Goal: Task Accomplishment & Management: Use online tool/utility

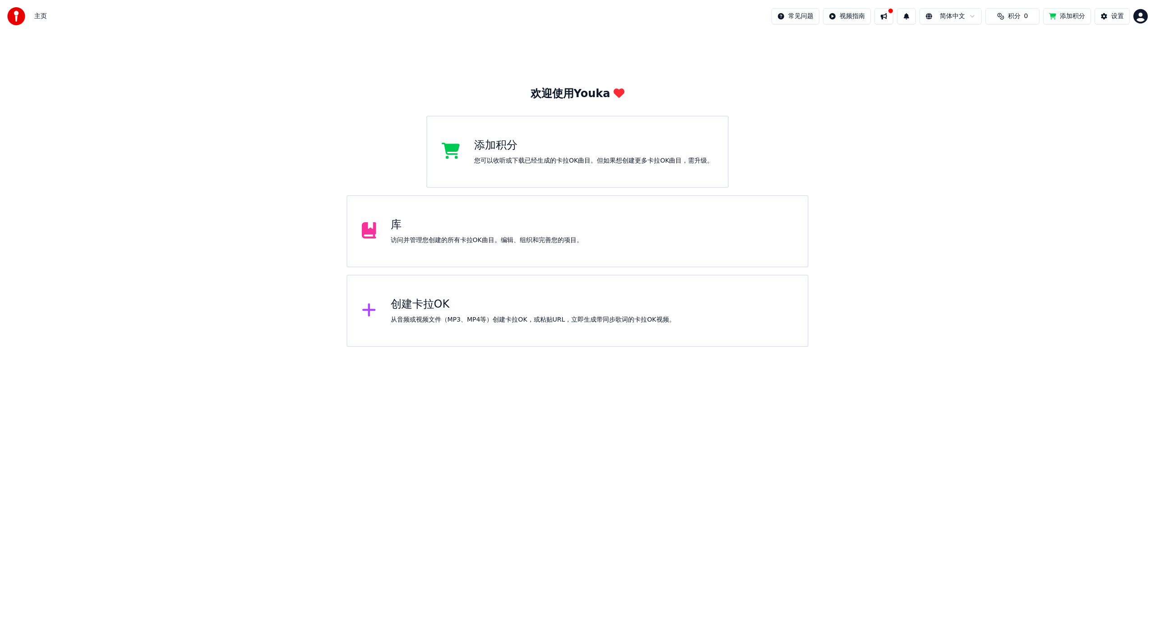
click at [475, 230] on div "库" at bounding box center [487, 225] width 192 height 14
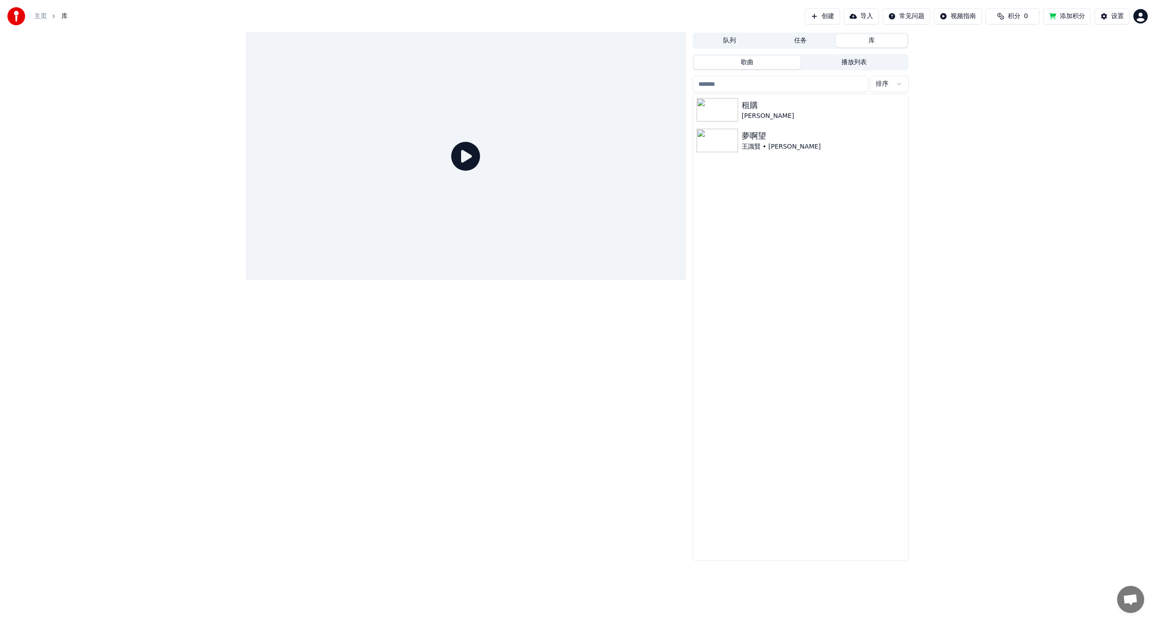
click at [41, 15] on link "主页" at bounding box center [40, 16] width 13 height 9
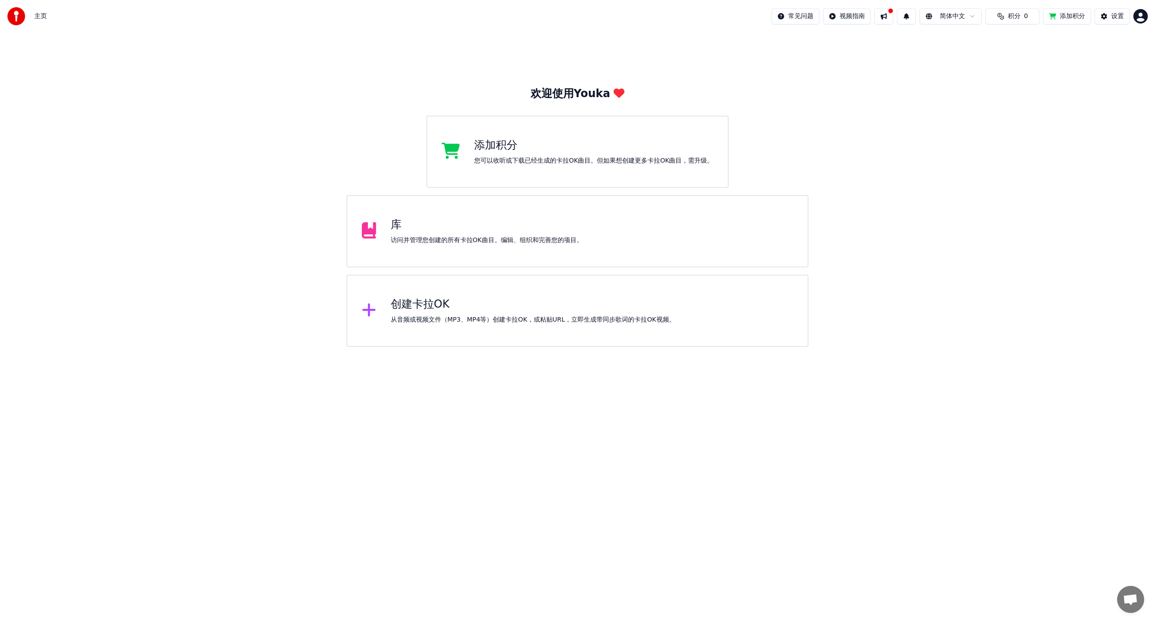
click at [510, 164] on div "您可以收听或下载已经生成的卡拉OK曲目。但如果想创建更多卡拉OK曲目，需升级。" at bounding box center [593, 160] width 239 height 9
click at [477, 241] on div "访问并管理您创建的所有卡拉OK曲目。编辑、组织和完善您的项目。" at bounding box center [487, 240] width 192 height 9
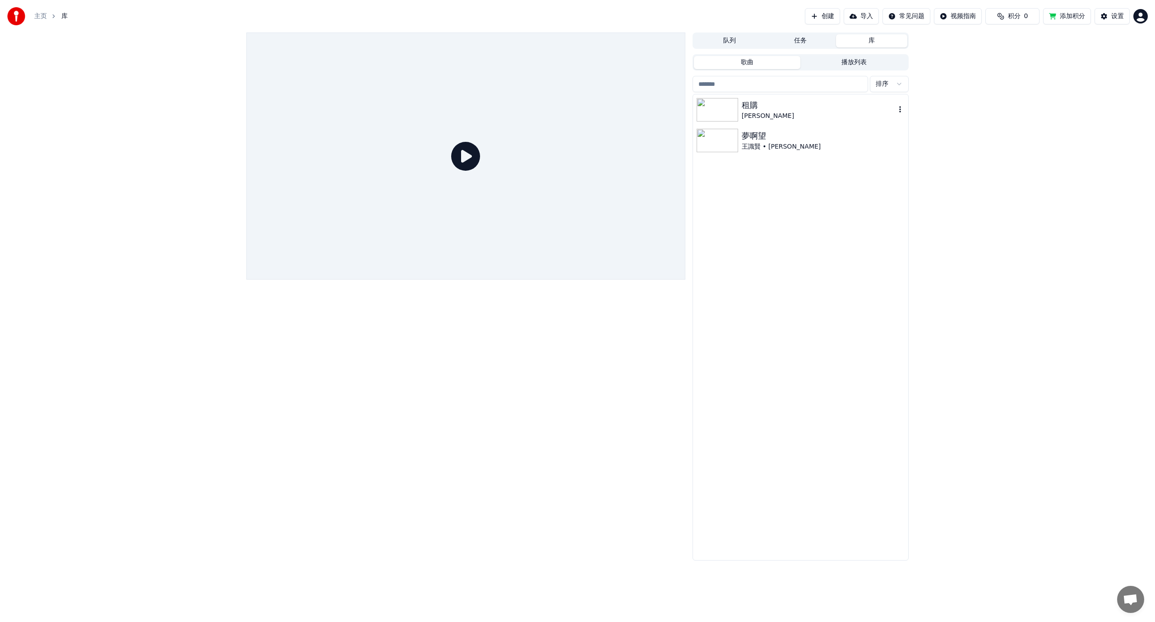
click at [764, 112] on div "[PERSON_NAME]" at bounding box center [819, 115] width 154 height 9
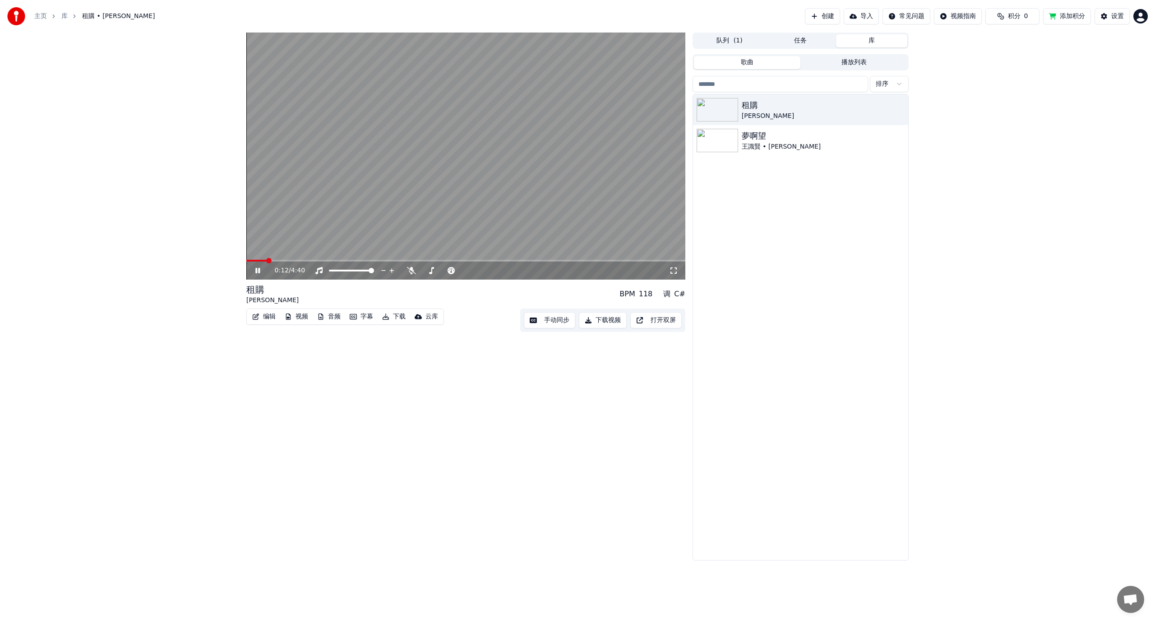
click at [1066, 17] on button "添加积分" at bounding box center [1068, 16] width 48 height 16
click at [1065, 15] on button "添加积分" at bounding box center [1068, 16] width 48 height 16
click at [1140, 18] on html "主页 库 租購 • [PERSON_NAME] Xue 创建 导入 常见问题 视频指南 积分 0 添加积分 设置 4:40 / 4:40 租購 [PERSON…" at bounding box center [577, 311] width 1155 height 622
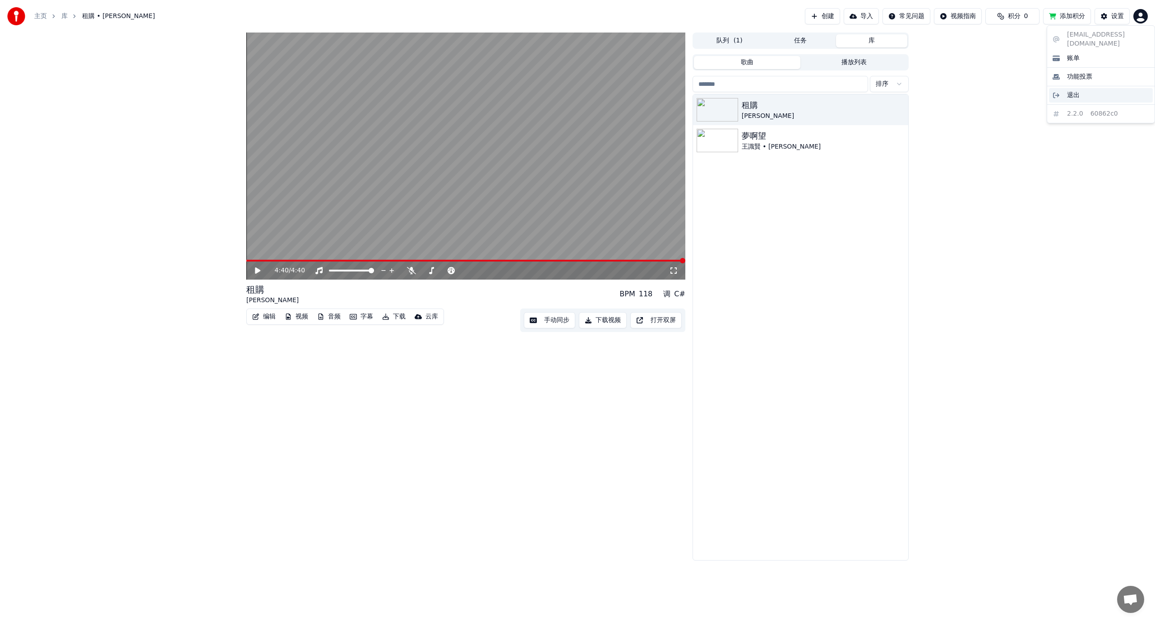
click at [1087, 88] on div "退出" at bounding box center [1101, 95] width 104 height 14
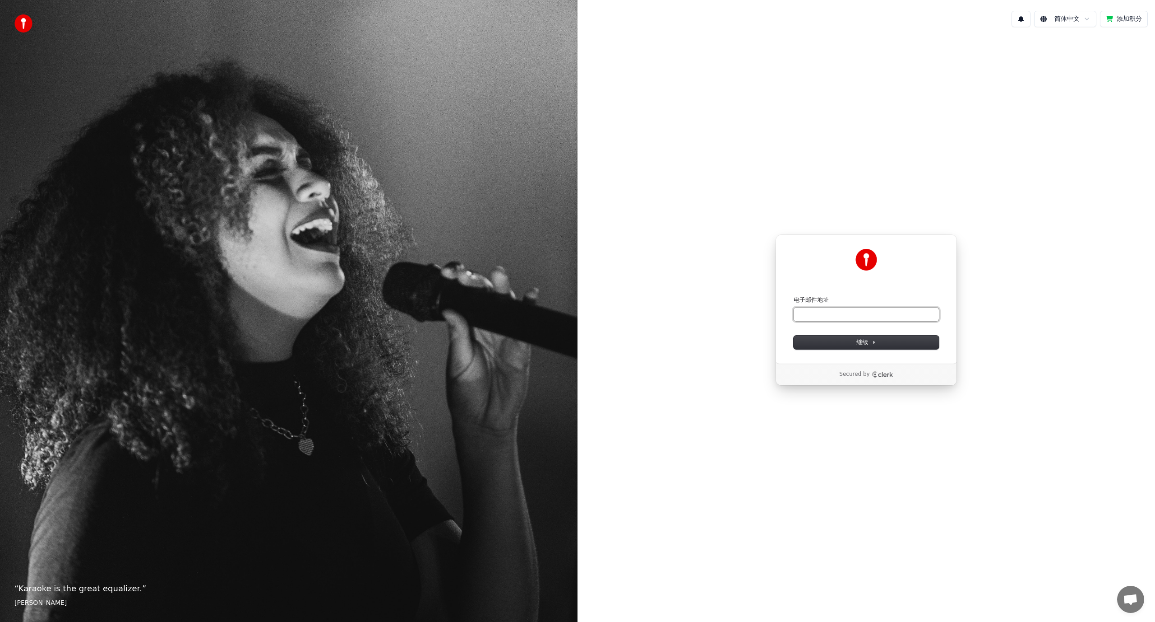
click at [843, 314] on input "电子邮件地址" at bounding box center [866, 314] width 145 height 14
type input "*"
click at [794, 296] on button "submit" at bounding box center [794, 296] width 0 height 0
type input "**********"
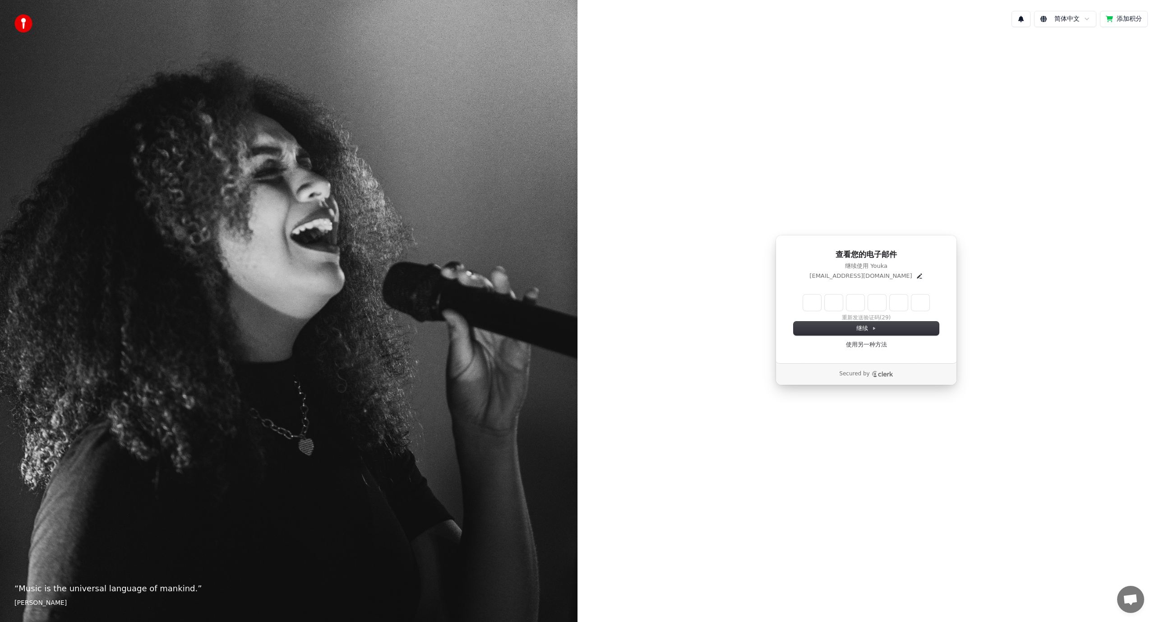
click at [811, 304] on input "Enter verification code" at bounding box center [866, 302] width 126 height 16
type input "******"
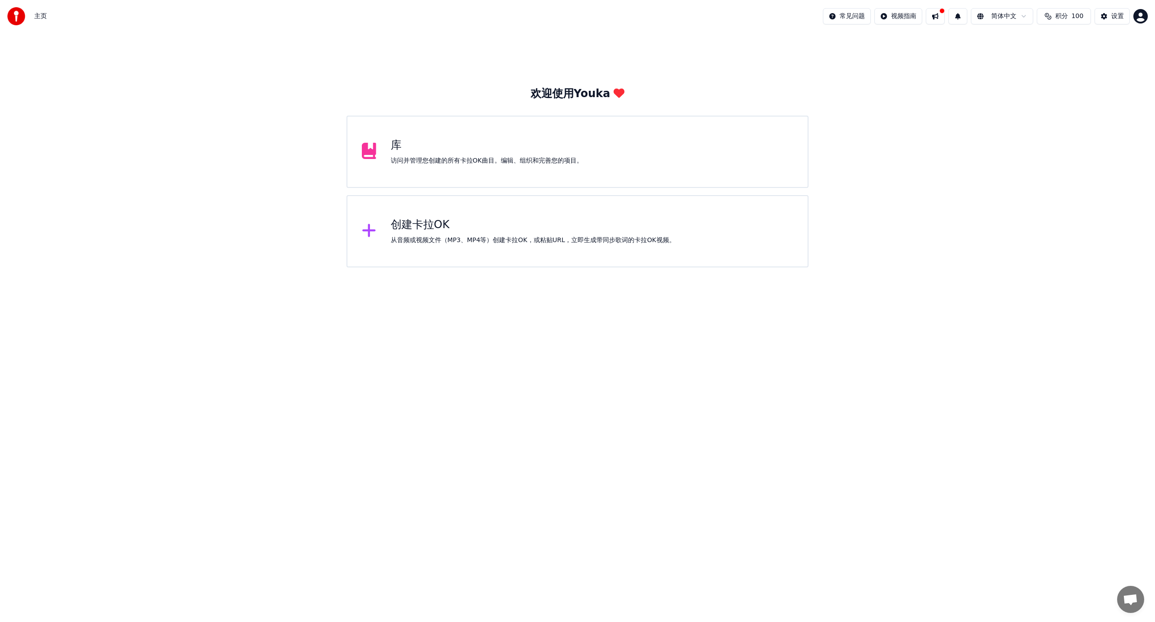
click at [425, 249] on div "创建卡拉OK 从音频或视频文件（MP3、MP4等）创建卡拉OK，或粘贴URL，立即生成带同步歌词的卡拉OK视频。" at bounding box center [578, 231] width 462 height 72
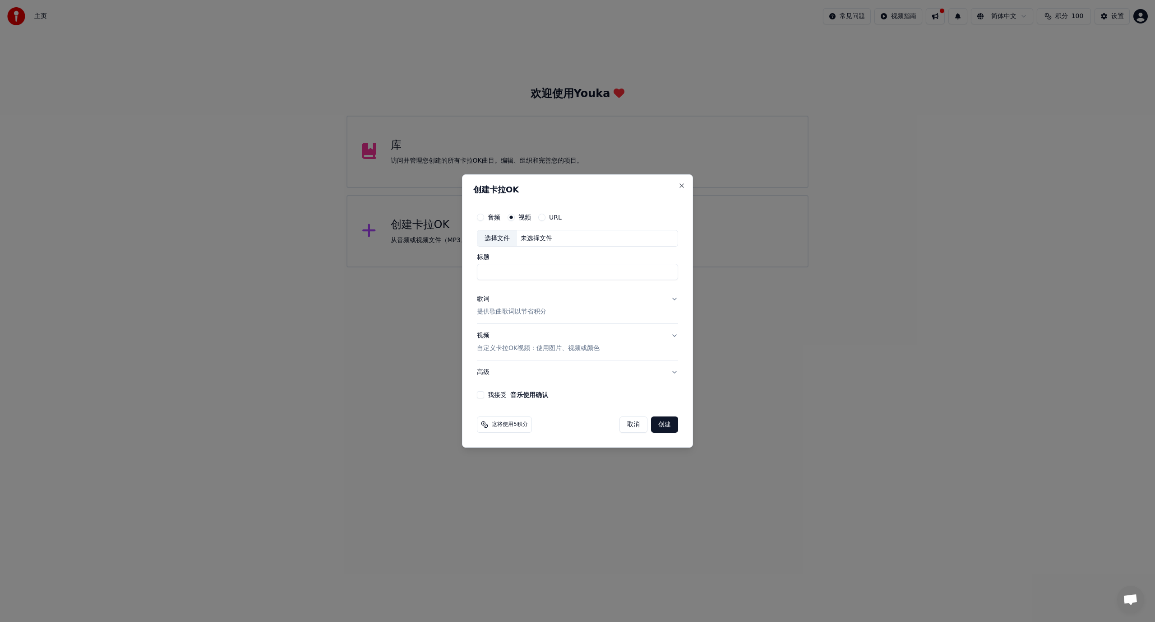
click at [546, 217] on div "URL" at bounding box center [549, 216] width 23 height 7
click at [541, 216] on button "URL" at bounding box center [541, 216] width 7 height 7
click at [517, 216] on div "视频" at bounding box center [519, 216] width 23 height 7
drag, startPoint x: 539, startPoint y: 183, endPoint x: 682, endPoint y: 230, distance: 150.0
click at [682, 230] on div "创建卡拉OK 音频 视频 URL 标题 歌词 提供歌曲歌词以节省积分 视频 自定义卡拉OK视频：使用图片、视频或颜色 高级 我接受 音乐使用确认 这将使用5积…" at bounding box center [577, 311] width 231 height 274
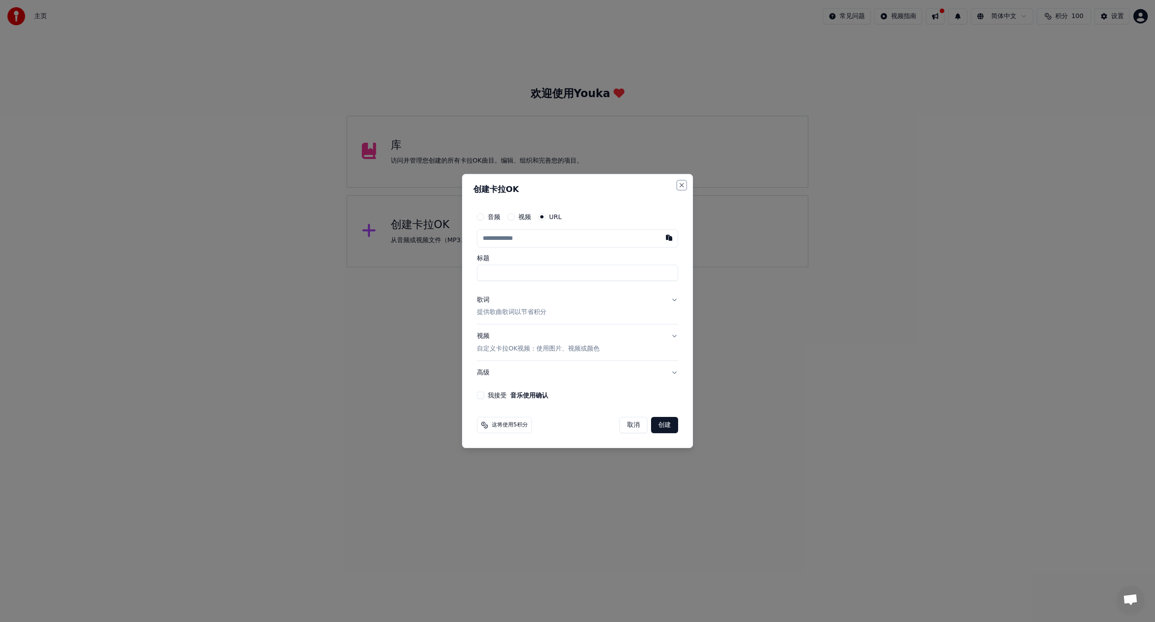
click at [682, 186] on button "Close" at bounding box center [681, 184] width 7 height 7
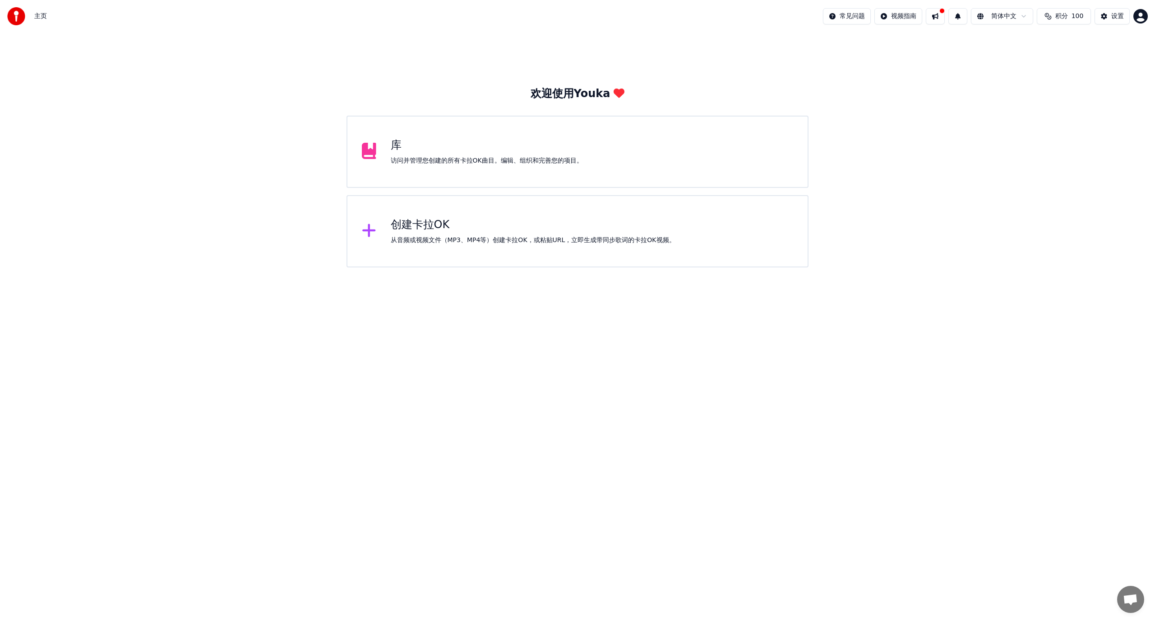
click at [498, 238] on div "从音频或视频文件（MP3、MP4等）创建卡拉OK，或粘贴URL，立即生成带同步歌词的卡拉OK视频。" at bounding box center [533, 240] width 285 height 9
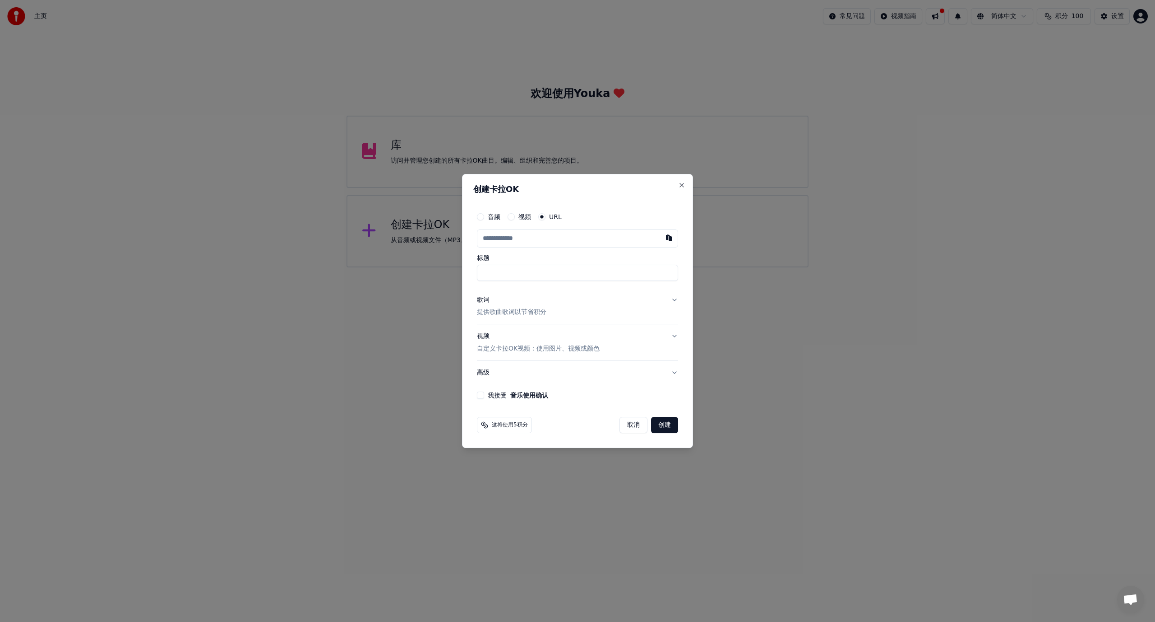
click at [543, 241] on input "text" at bounding box center [577, 238] width 201 height 18
click at [512, 218] on button "视频" at bounding box center [511, 216] width 7 height 7
click at [542, 239] on div "未选择文件" at bounding box center [536, 238] width 39 height 9
drag, startPoint x: 554, startPoint y: 272, endPoint x: 673, endPoint y: 278, distance: 118.9
click at [673, 278] on input "**********" at bounding box center [577, 272] width 201 height 16
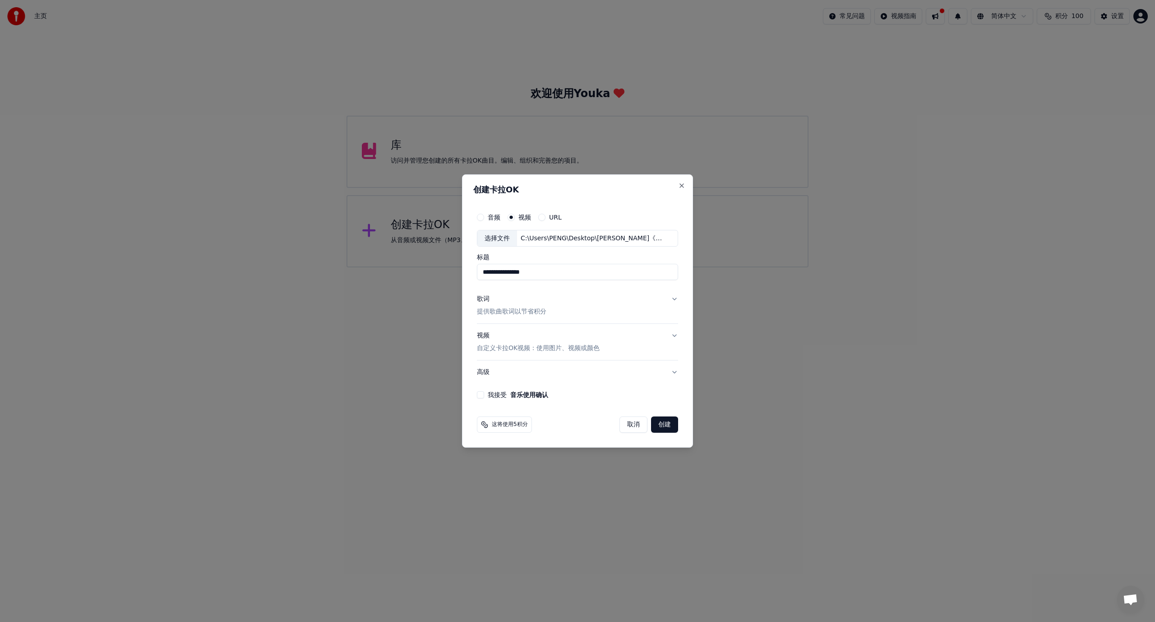
drag, startPoint x: 538, startPoint y: 270, endPoint x: 502, endPoint y: 270, distance: 35.2
click at [502, 270] on input "**********" at bounding box center [577, 272] width 201 height 16
type input "******"
click at [618, 297] on button "歌词 提供歌曲歌词以节省积分" at bounding box center [577, 306] width 201 height 36
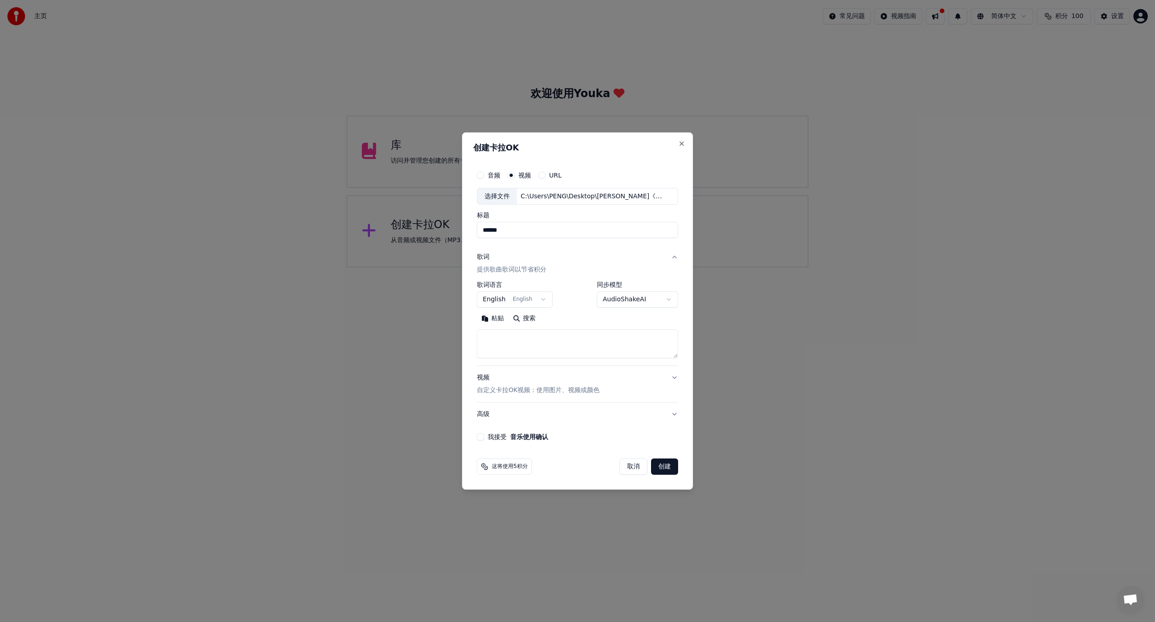
click at [543, 267] on body "**********" at bounding box center [577, 133] width 1155 height 267
select select "**"
click at [543, 347] on textarea at bounding box center [577, 343] width 201 height 29
paste textarea "**********"
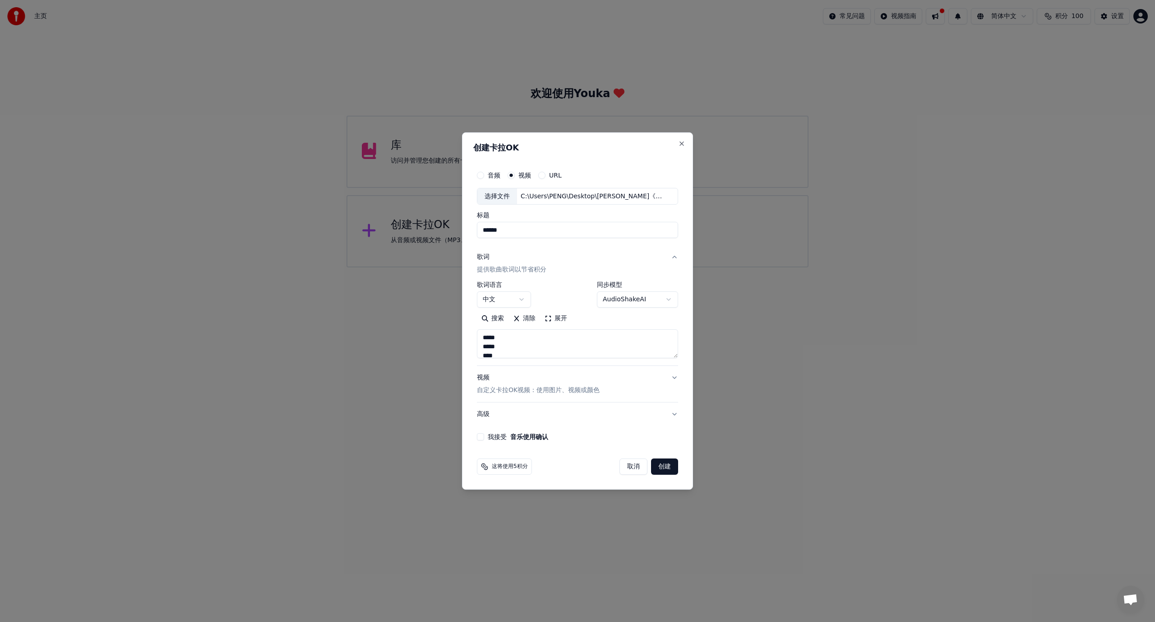
scroll to position [426, 0]
type textarea "**********"
click at [675, 267] on body "**********" at bounding box center [577, 133] width 1155 height 267
click at [655, 267] on body "**********" at bounding box center [577, 133] width 1155 height 267
click at [559, 315] on button "展开" at bounding box center [556, 318] width 32 height 14
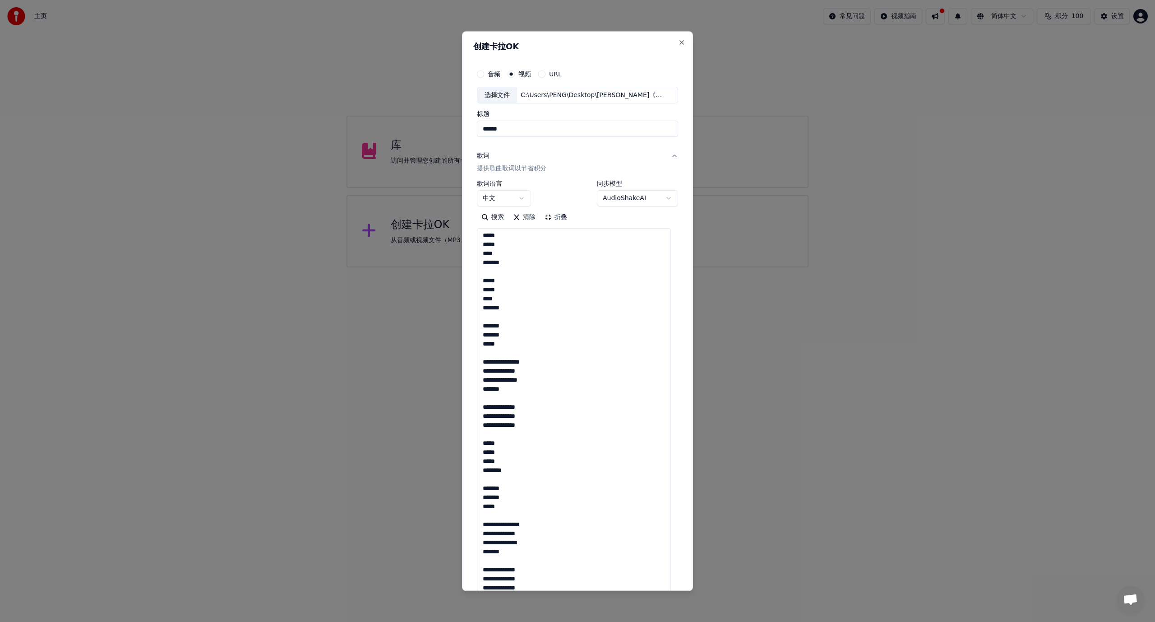
scroll to position [0, 0]
click at [557, 219] on button "折叠" at bounding box center [556, 217] width 32 height 14
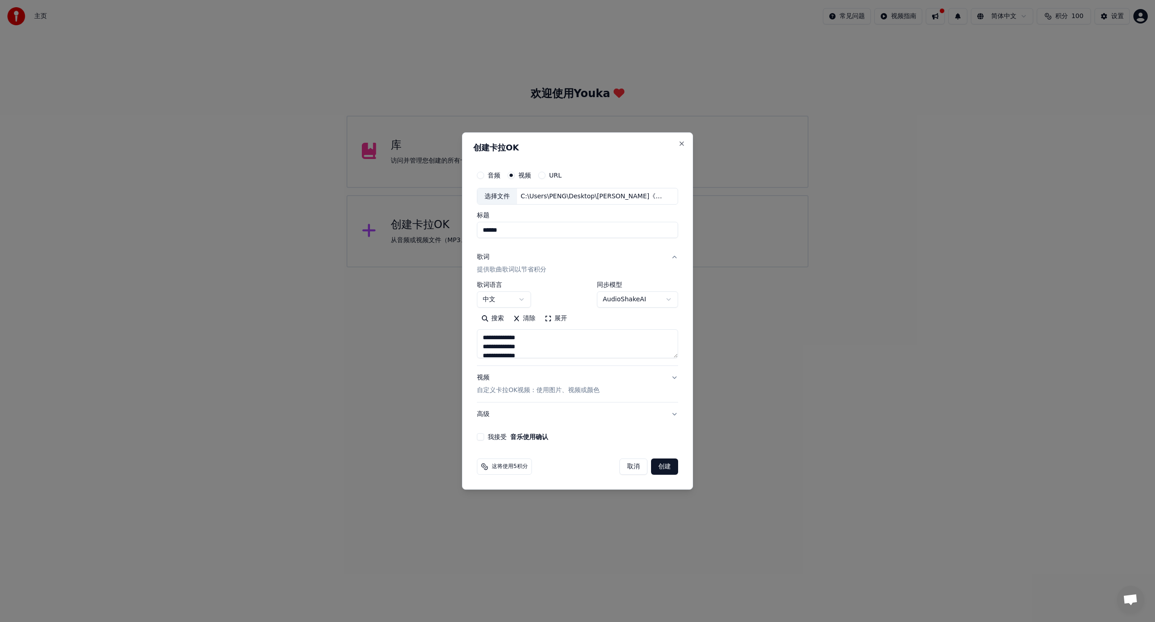
scroll to position [430, 0]
click at [672, 413] on button "高级" at bounding box center [577, 413] width 201 height 23
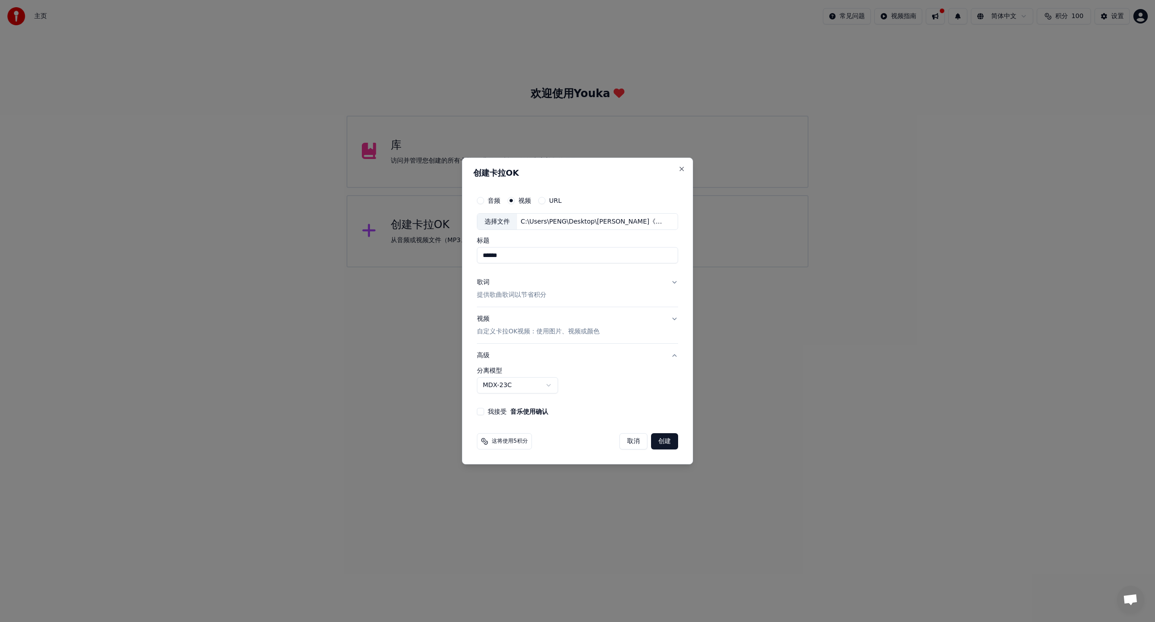
click at [550, 267] on body "**********" at bounding box center [577, 133] width 1155 height 267
click at [551, 267] on body "**********" at bounding box center [577, 133] width 1155 height 267
click at [552, 267] on body "**********" at bounding box center [577, 133] width 1155 height 267
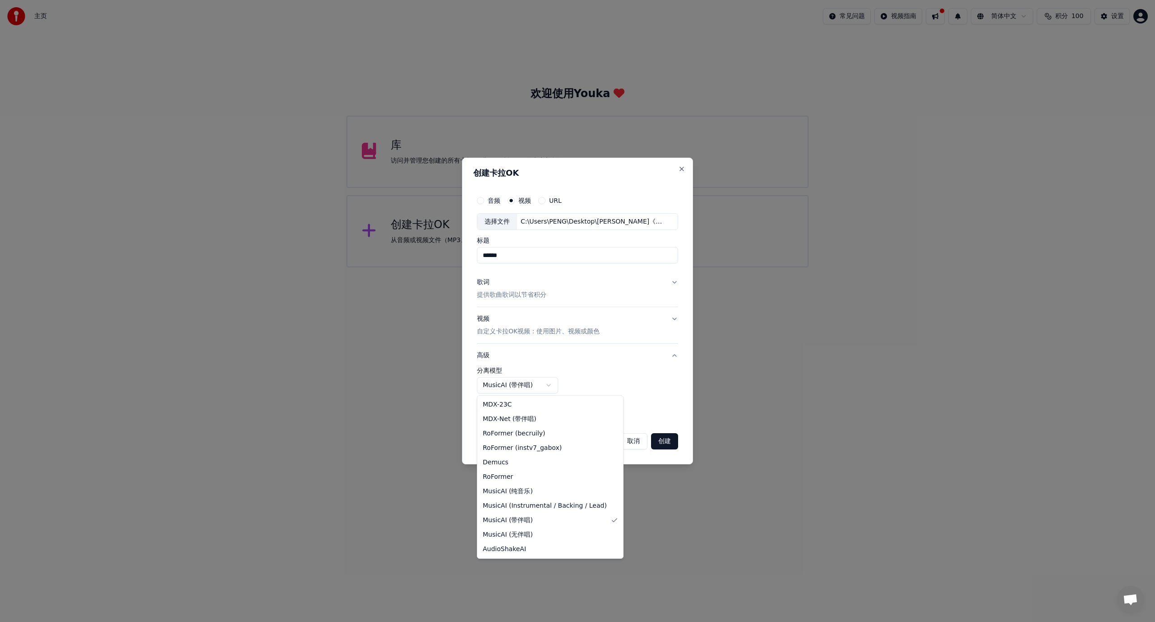
select select "**********"
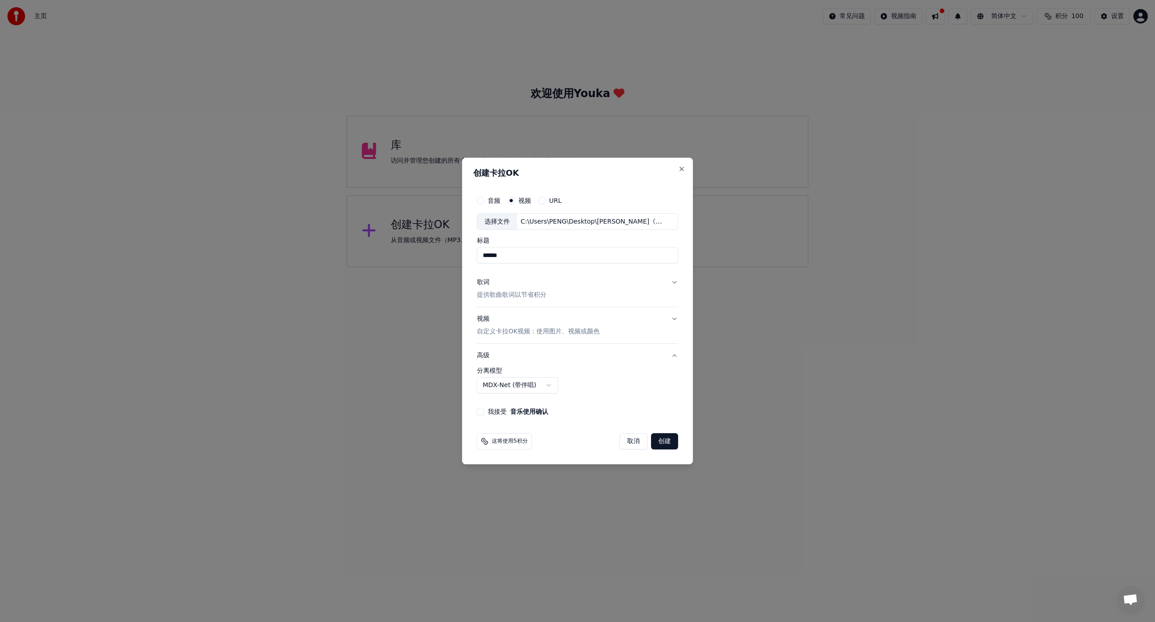
click at [487, 411] on div "我接受 音乐使用确认" at bounding box center [577, 411] width 201 height 7
click at [484, 413] on div "我接受 音乐使用确认" at bounding box center [577, 411] width 201 height 7
click at [482, 413] on button "我接受 音乐使用确认" at bounding box center [480, 411] width 7 height 7
click at [666, 441] on button "创建" at bounding box center [664, 441] width 27 height 16
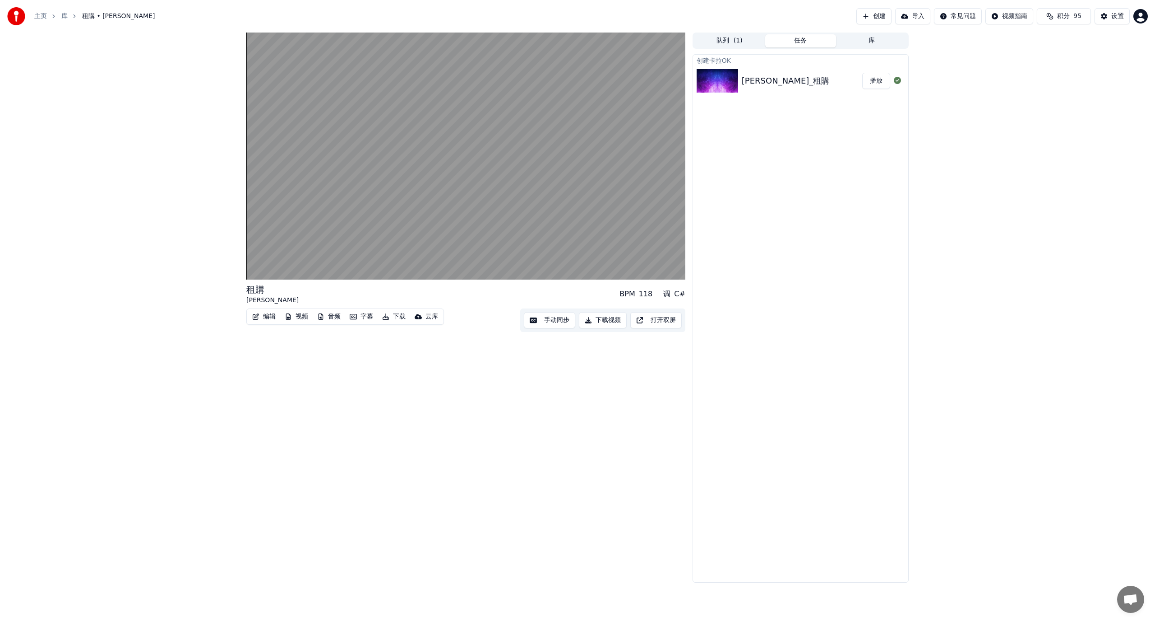
click at [329, 316] on button "音频" at bounding box center [329, 316] width 31 height 13
click at [589, 398] on div "租購 薛之謙 • Joker Xue BPM 118 调 C# 编辑 视频 音频 字幕 下载 云库 手动同步 下载视频 打开双屏" at bounding box center [465, 307] width 439 height 550
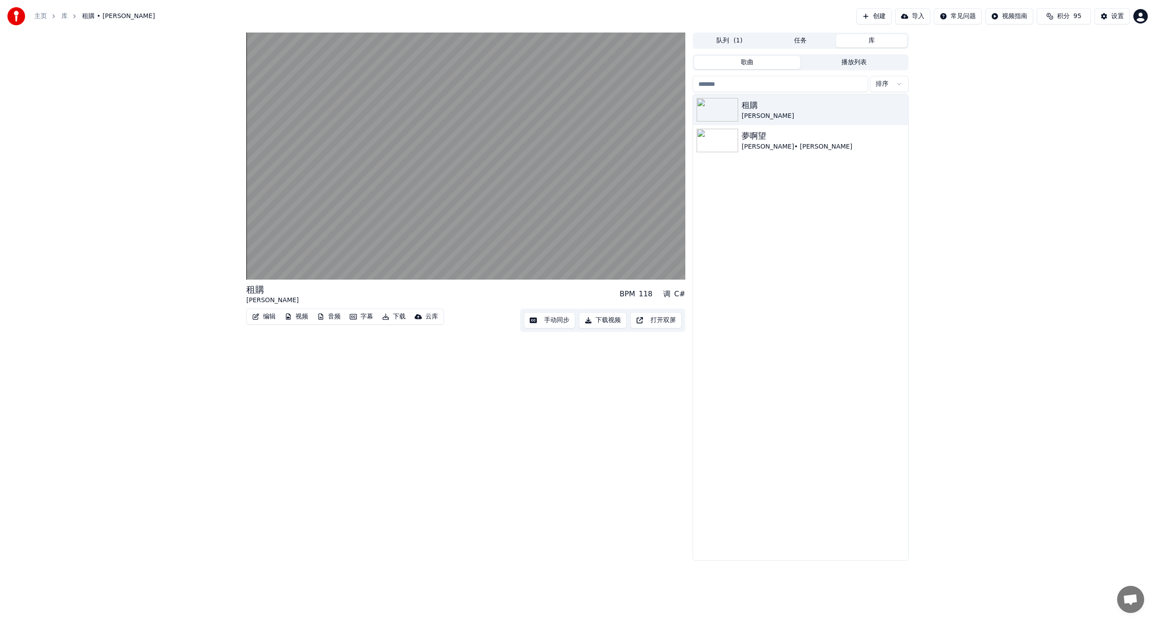
click at [866, 39] on button "库" at bounding box center [871, 40] width 71 height 13
click at [899, 111] on icon "button" at bounding box center [900, 109] width 9 height 7
click at [898, 183] on div "删除" at bounding box center [900, 184] width 69 height 14
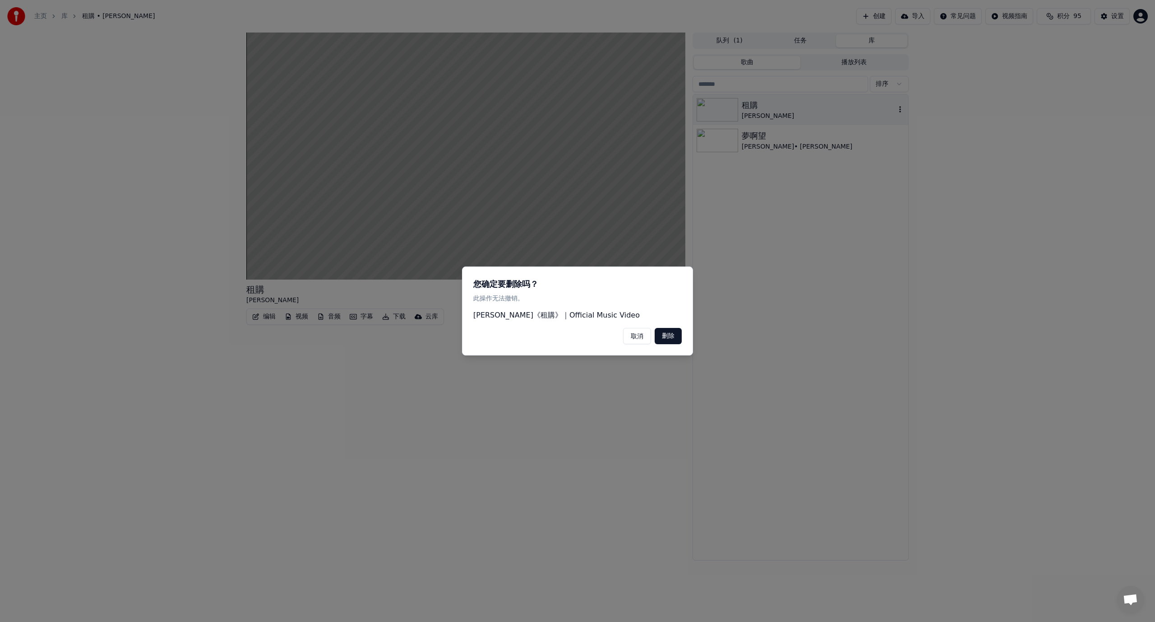
click at [670, 339] on button "删除" at bounding box center [668, 336] width 27 height 16
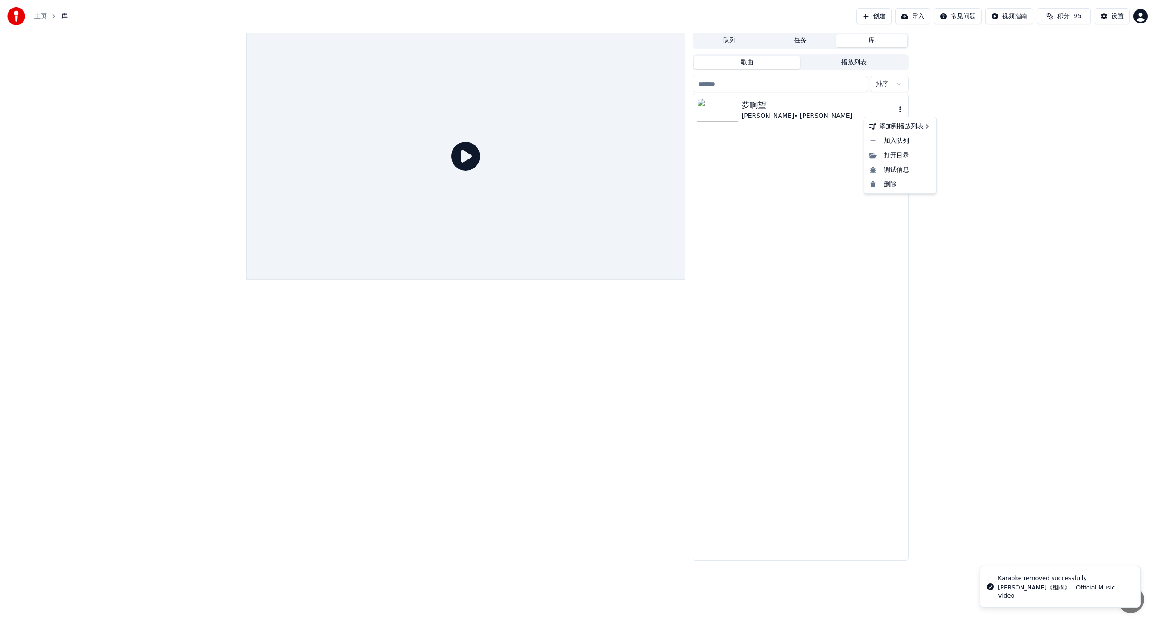
click at [900, 107] on icon "button" at bounding box center [901, 109] width 2 height 6
click at [896, 183] on div "删除" at bounding box center [900, 184] width 69 height 14
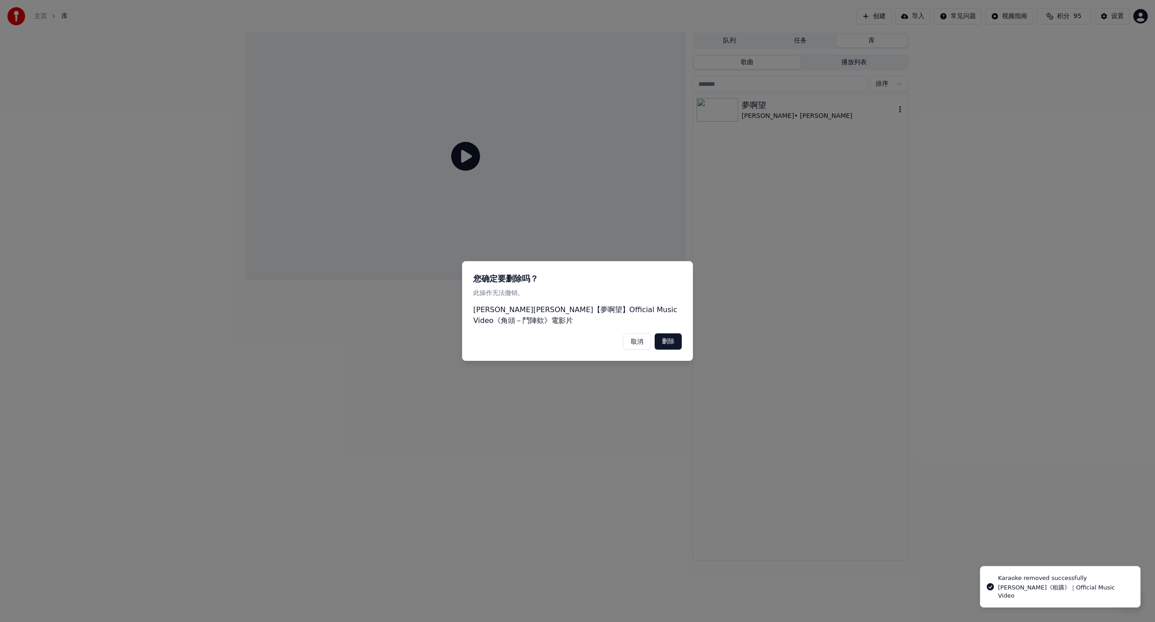
drag, startPoint x: 668, startPoint y: 342, endPoint x: 705, endPoint y: 277, distance: 75.0
click at [668, 341] on button "删除" at bounding box center [668, 341] width 27 height 16
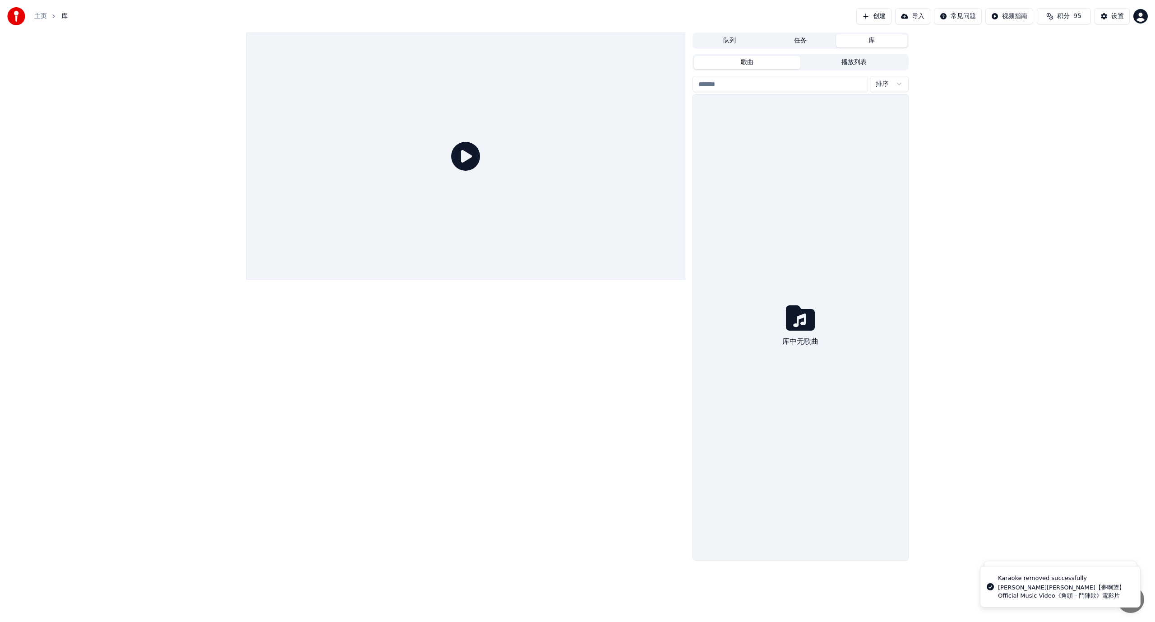
click at [804, 37] on button "任务" at bounding box center [800, 40] width 71 height 13
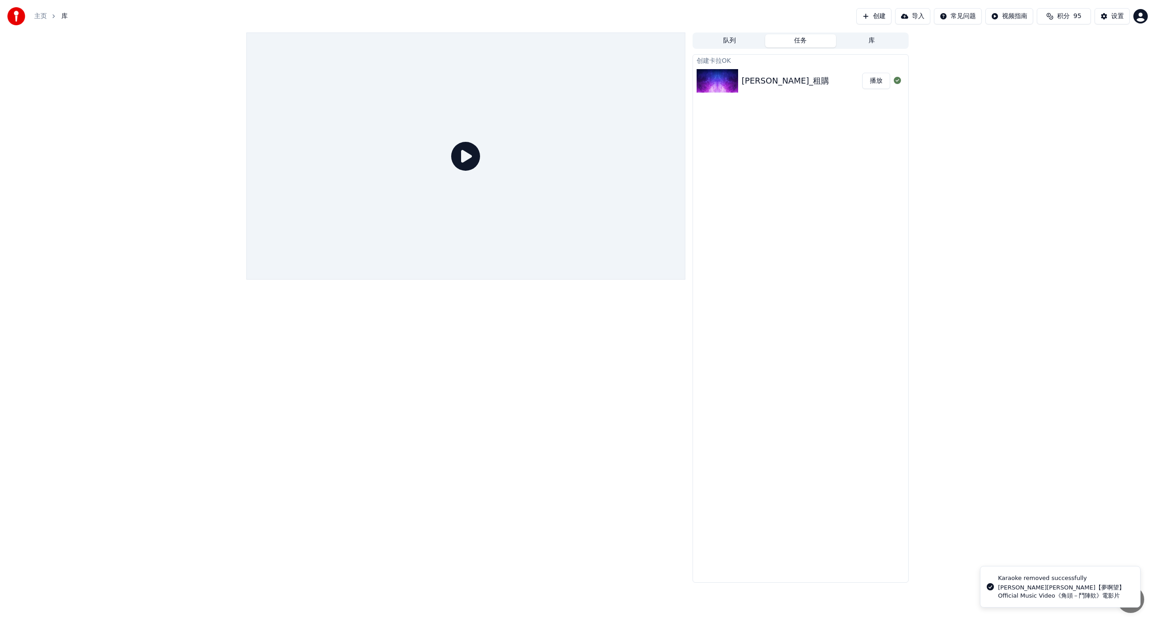
click at [793, 83] on div "薛之謙_租購" at bounding box center [802, 80] width 121 height 13
click at [873, 80] on button "播放" at bounding box center [877, 81] width 28 height 16
click at [882, 83] on button "播放" at bounding box center [877, 81] width 28 height 16
click at [866, 80] on button "播放" at bounding box center [877, 81] width 28 height 16
click at [460, 157] on icon at bounding box center [465, 156] width 29 height 29
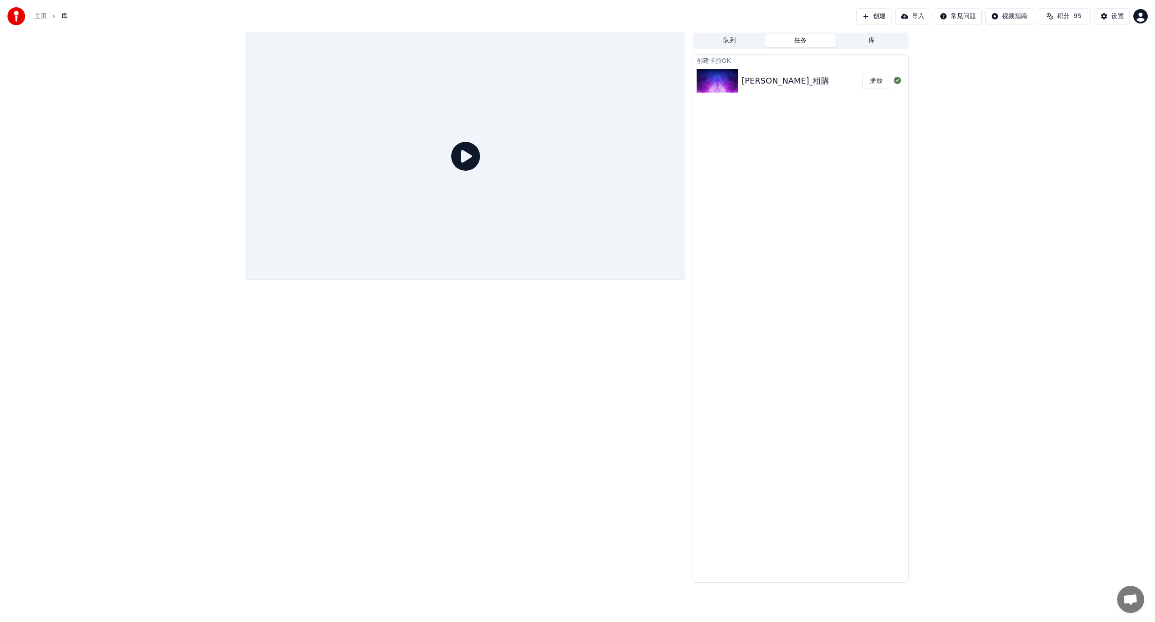
click at [767, 76] on div "薛之謙_租購" at bounding box center [786, 80] width 88 height 13
click at [454, 150] on div at bounding box center [465, 155] width 439 height 247
click at [456, 151] on icon at bounding box center [465, 156] width 29 height 29
click at [871, 152] on div "创建卡拉OK 薛之謙_租購 播放" at bounding box center [801, 318] width 216 height 528
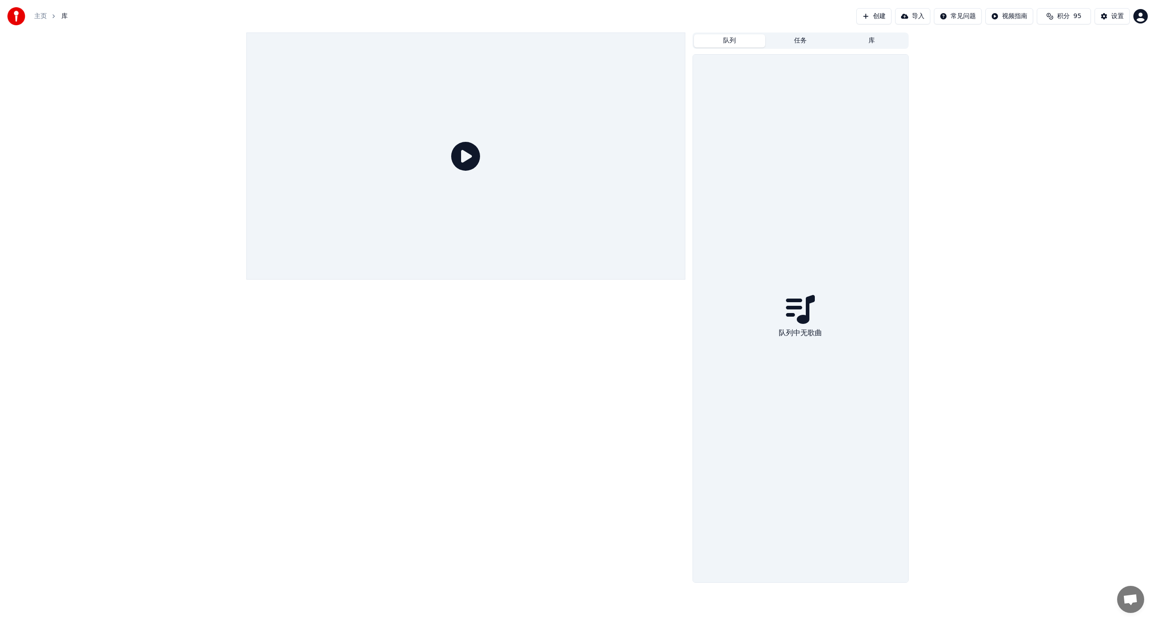
drag, startPoint x: 728, startPoint y: 37, endPoint x: 745, endPoint y: 41, distance: 17.0
click at [728, 37] on button "队列" at bounding box center [729, 40] width 71 height 13
click at [795, 40] on button "任务" at bounding box center [800, 40] width 71 height 13
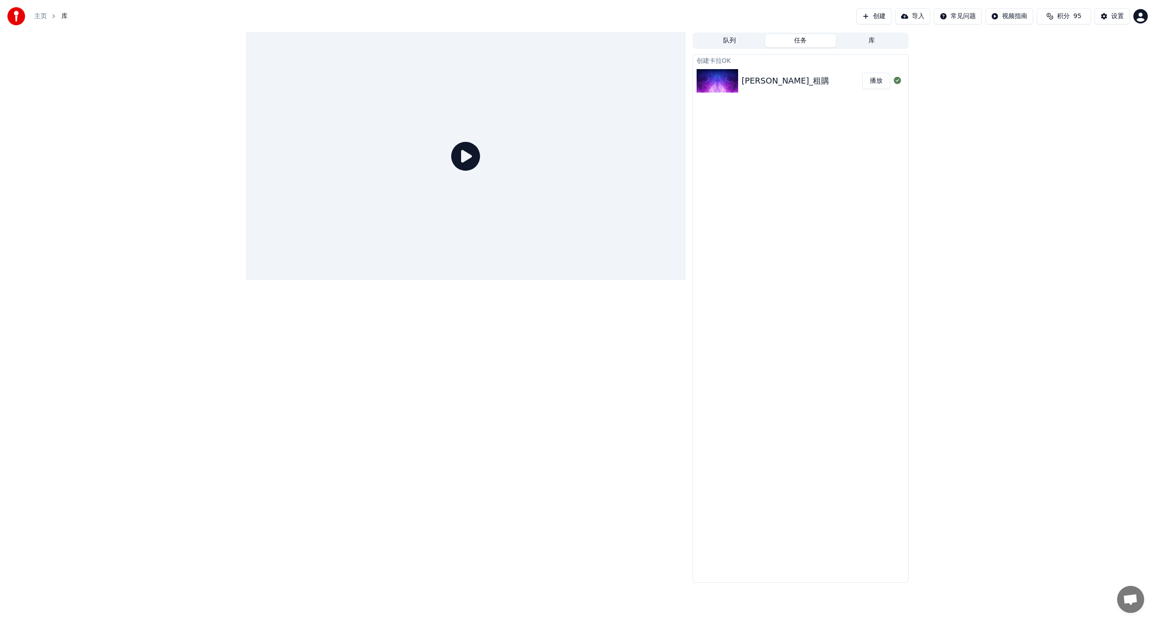
click at [751, 89] on div "薛之謙_租購 播放" at bounding box center [800, 80] width 215 height 31
click at [751, 88] on div "薛之謙_租購 播放" at bounding box center [800, 80] width 215 height 31
click at [877, 77] on button "播放" at bounding box center [877, 81] width 28 height 16
click at [870, 87] on button "播放" at bounding box center [877, 81] width 28 height 16
click at [448, 158] on div at bounding box center [465, 155] width 439 height 247
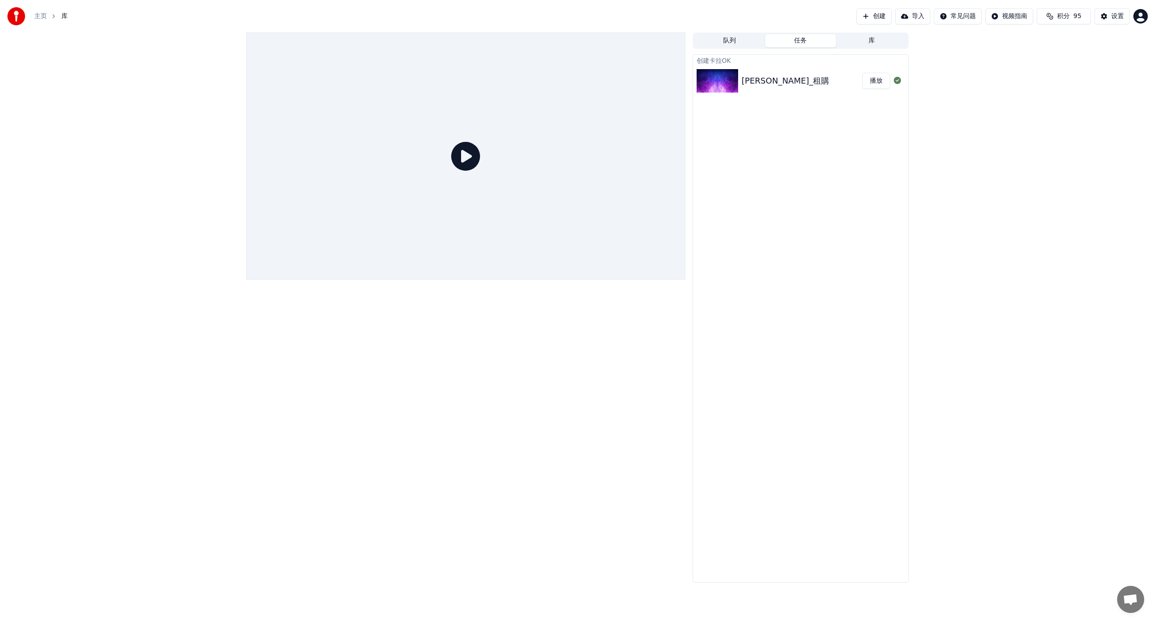
click at [470, 155] on icon at bounding box center [465, 156] width 29 height 29
click at [462, 174] on div at bounding box center [465, 155] width 439 height 247
click at [875, 40] on button "库" at bounding box center [871, 40] width 71 height 13
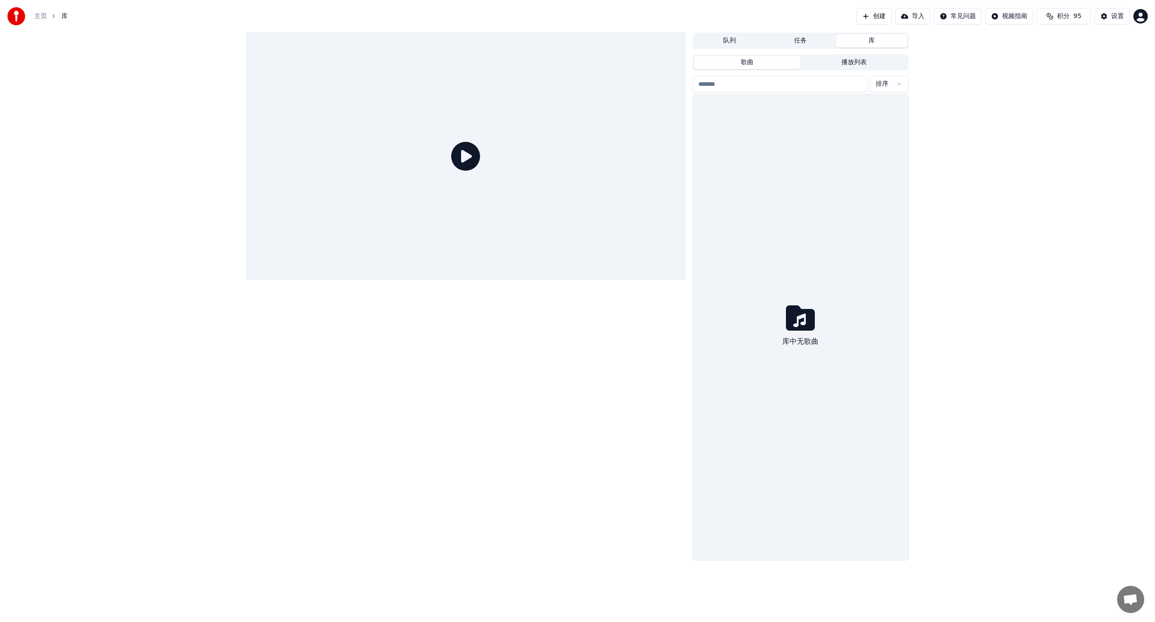
drag, startPoint x: 718, startPoint y: 49, endPoint x: 723, endPoint y: 42, distance: 8.4
click at [719, 46] on div "队列 任务 库 歌曲 播放列表 排序 库中无歌曲" at bounding box center [801, 296] width 216 height 528
click at [730, 38] on button "队列" at bounding box center [729, 40] width 71 height 13
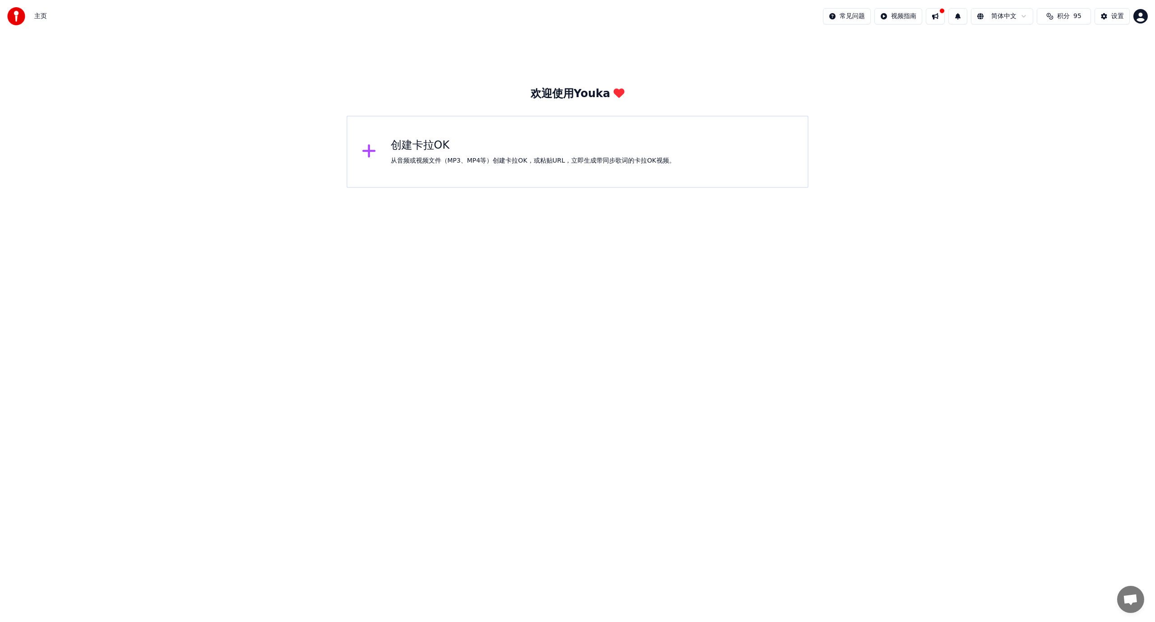
click at [430, 153] on div "创建卡拉OK 从音频或视频文件（MP3、MP4等）创建卡拉OK，或粘贴URL，立即生成带同步歌词的卡拉OK视频。" at bounding box center [533, 151] width 285 height 27
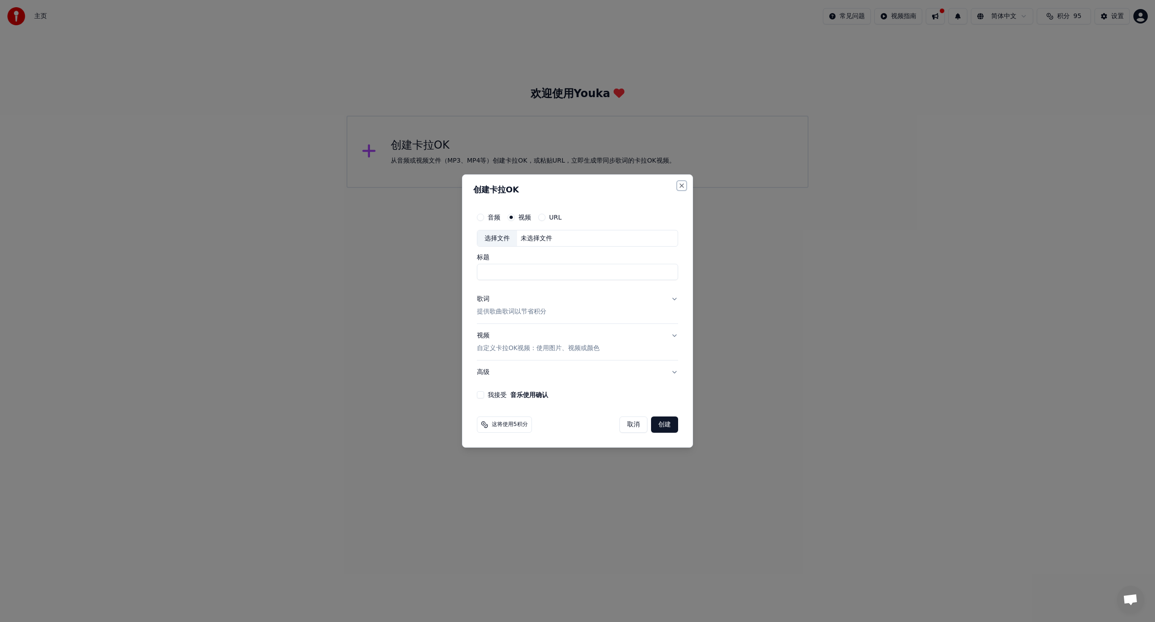
click at [682, 183] on button "Close" at bounding box center [681, 185] width 7 height 7
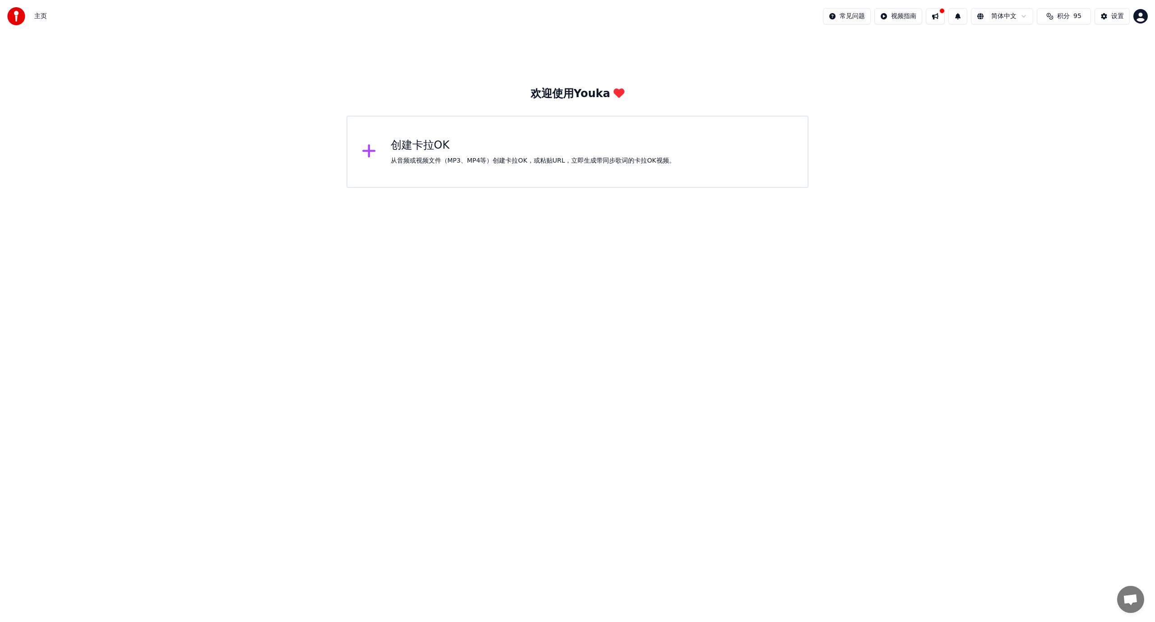
click at [443, 135] on div "创建卡拉OK 从音频或视频文件（MP3、MP4等）创建卡拉OK，或粘贴URL，立即生成带同步歌词的卡拉OK视频。" at bounding box center [578, 152] width 462 height 72
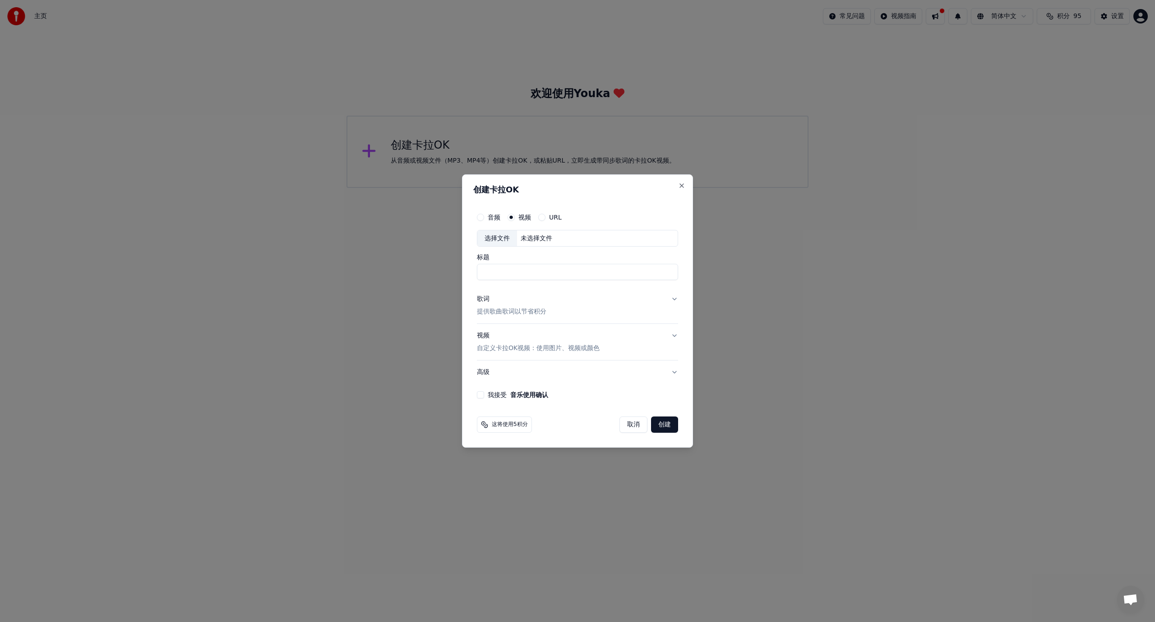
click at [537, 236] on div "未选择文件" at bounding box center [536, 238] width 39 height 9
click at [535, 270] on input "**********" at bounding box center [577, 272] width 201 height 16
drag, startPoint x: 539, startPoint y: 271, endPoint x: 502, endPoint y: 269, distance: 37.5
click at [502, 269] on input "**********" at bounding box center [577, 272] width 201 height 16
drag, startPoint x: 597, startPoint y: 273, endPoint x: 519, endPoint y: 269, distance: 78.2
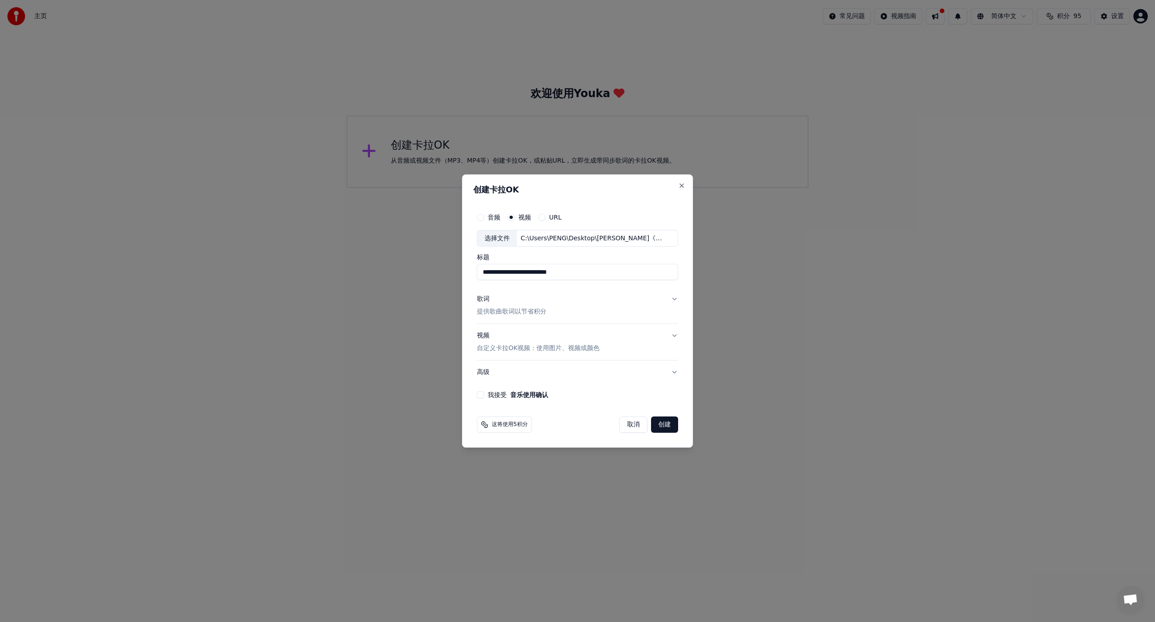
click at [519, 269] on input "**********" at bounding box center [577, 272] width 201 height 16
type input "******"
click at [595, 297] on button "歌词 提供歌曲歌词以节省积分" at bounding box center [577, 306] width 201 height 36
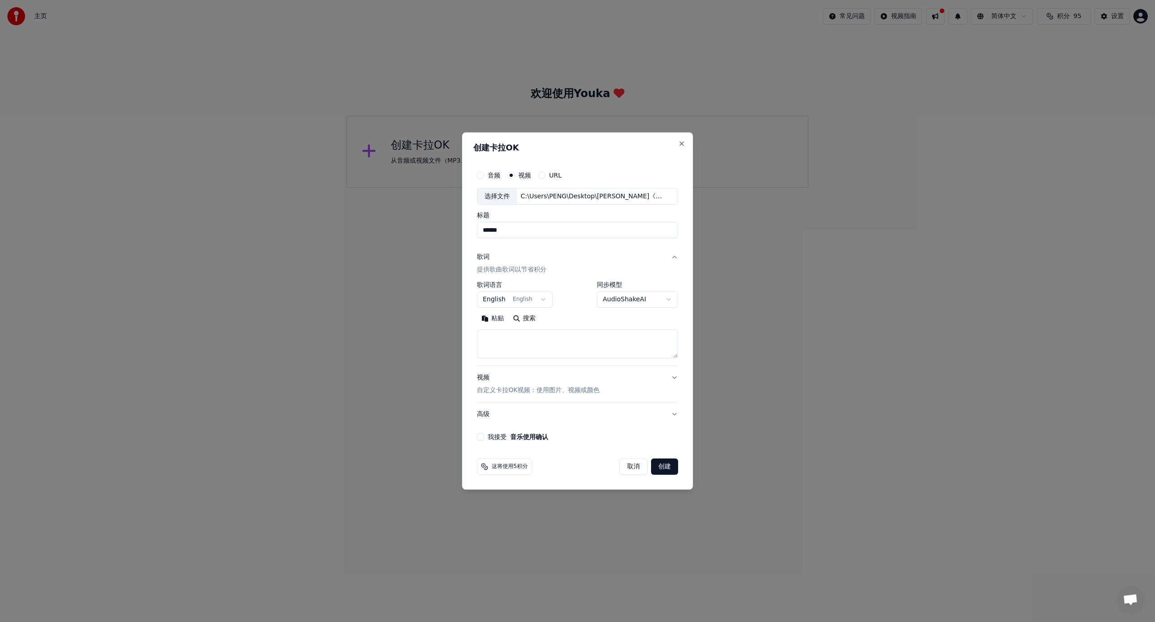
click at [533, 299] on button "English English" at bounding box center [515, 300] width 76 height 16
select select "**"
click at [540, 348] on textarea at bounding box center [577, 343] width 201 height 29
paste textarea "**********"
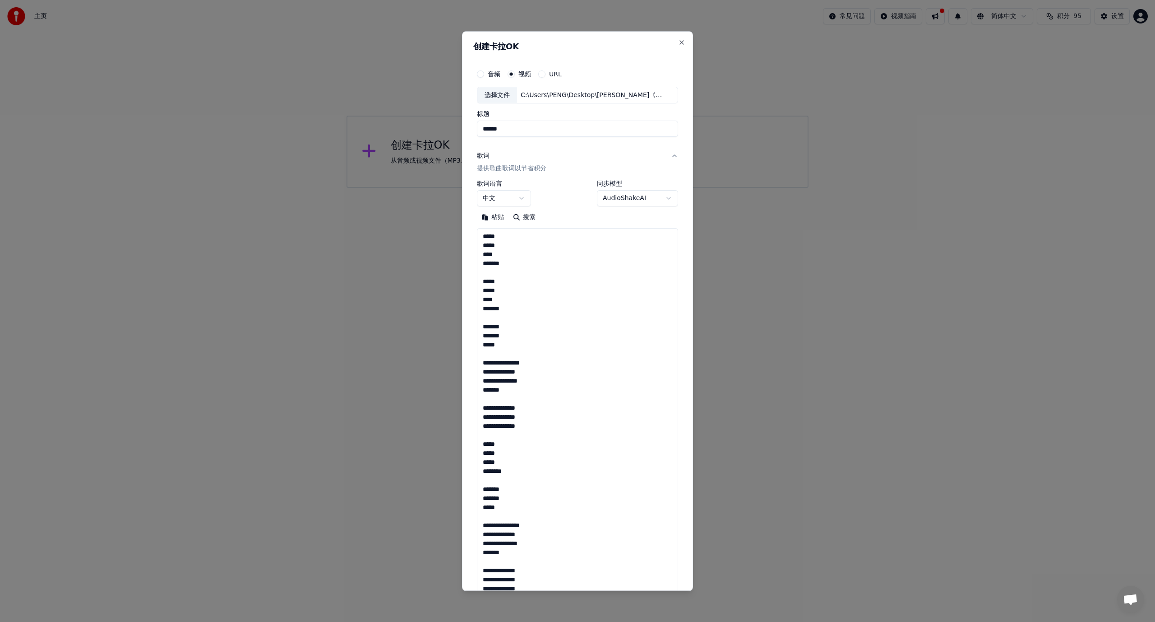
scroll to position [426, 0]
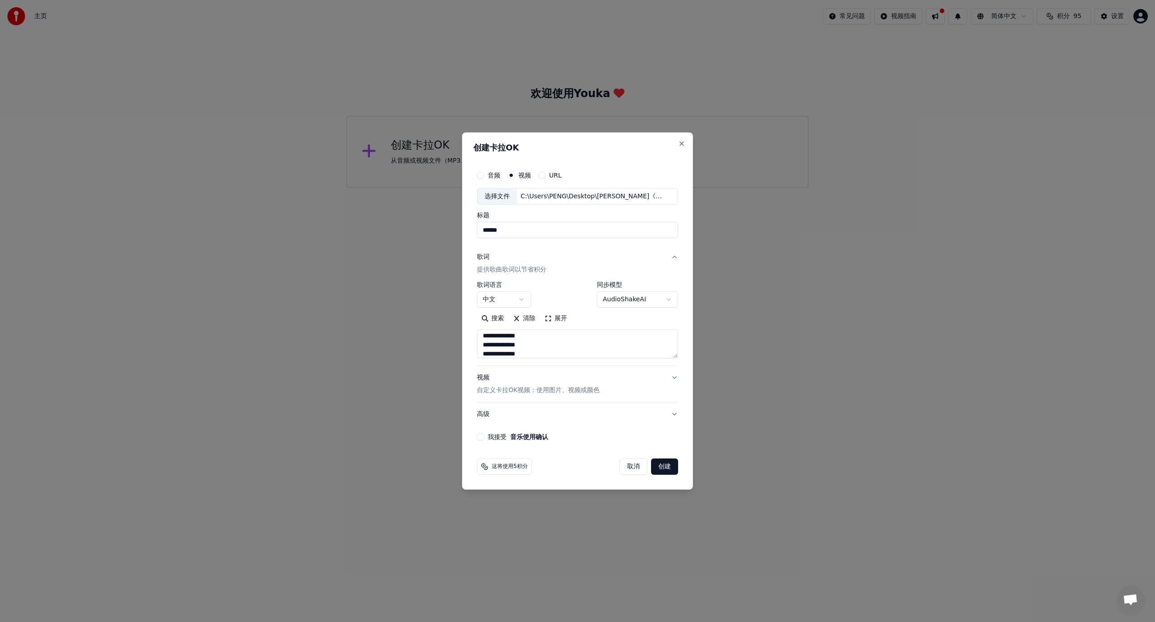
type textarea "**********"
click at [622, 414] on button "高级" at bounding box center [577, 413] width 201 height 23
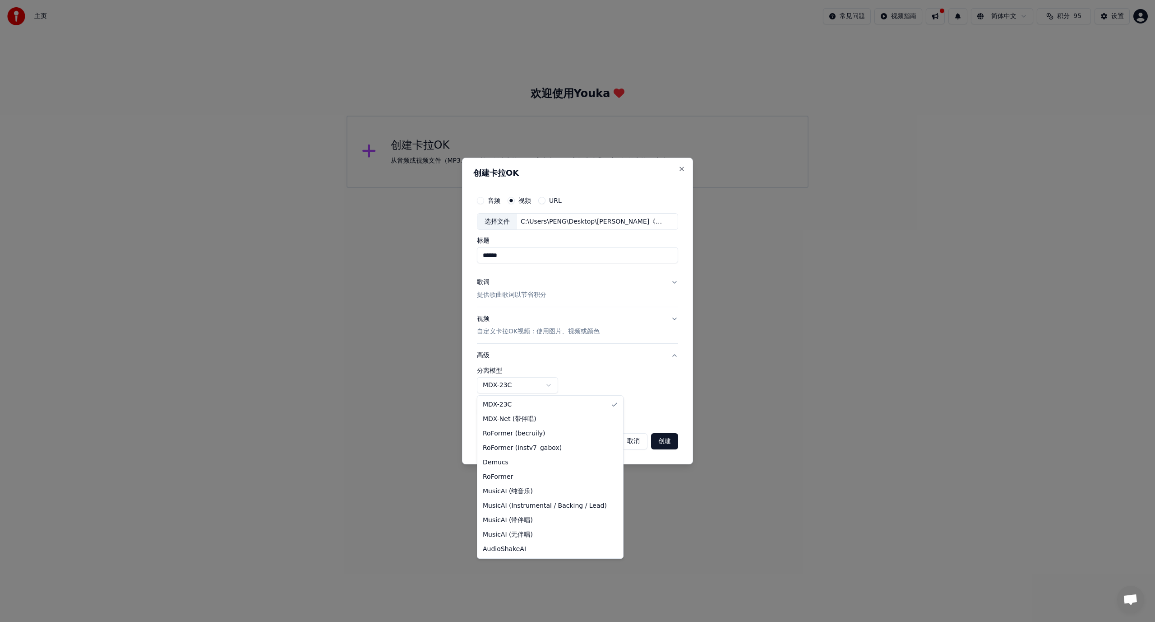
click at [556, 188] on body "**********" at bounding box center [577, 94] width 1155 height 188
click at [613, 188] on body "**********" at bounding box center [577, 94] width 1155 height 188
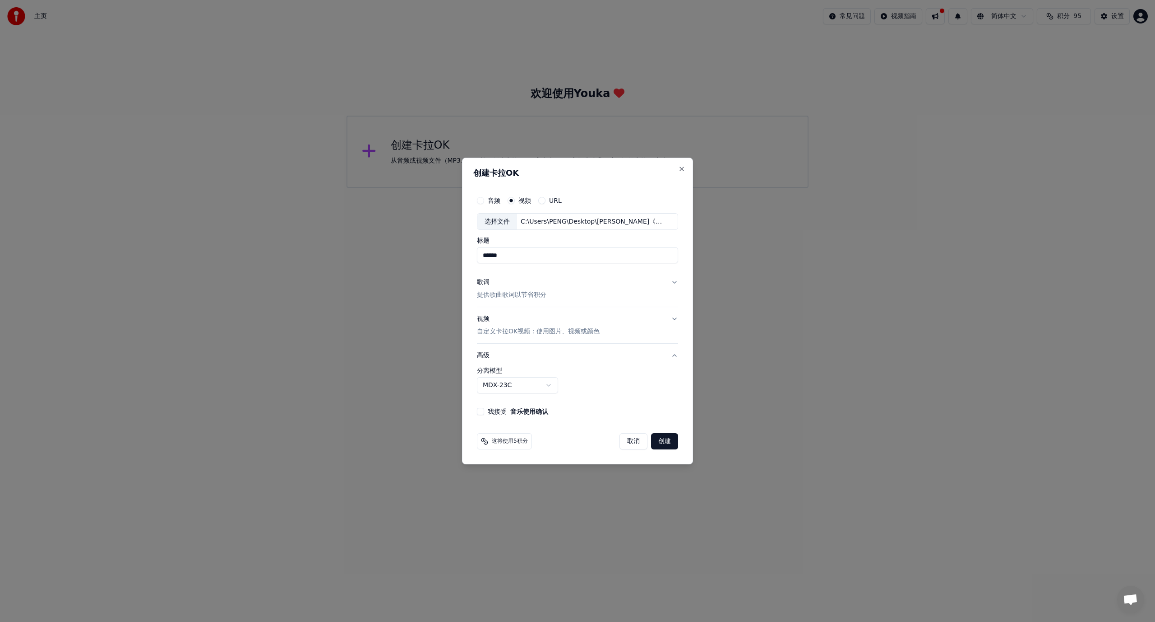
click at [549, 188] on body "**********" at bounding box center [577, 94] width 1155 height 188
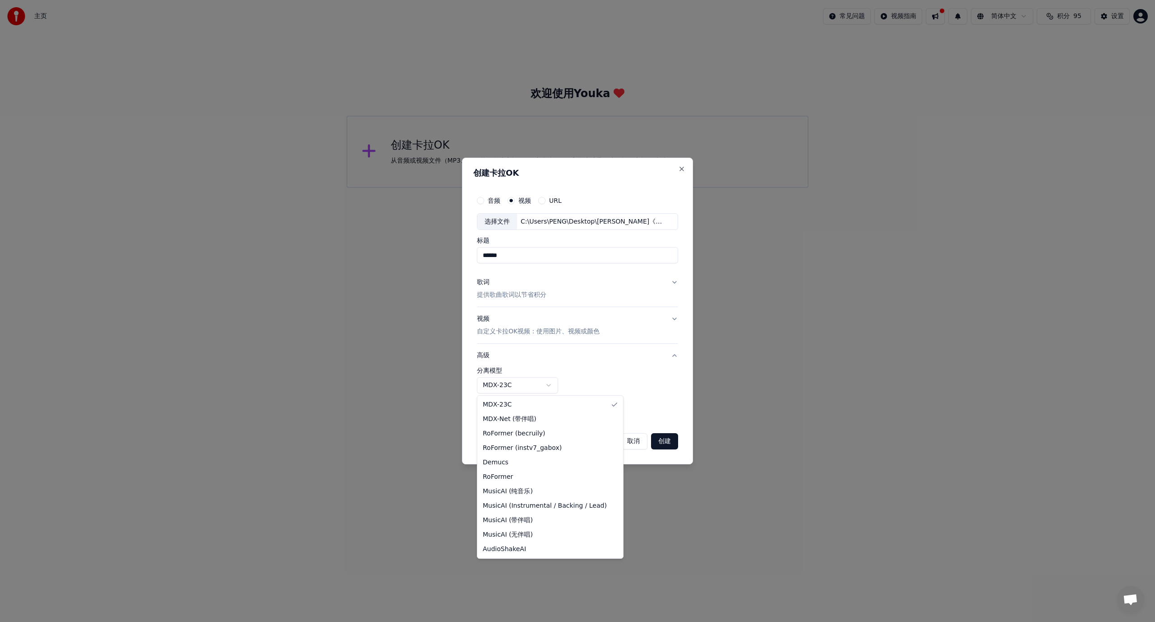
select select "**********"
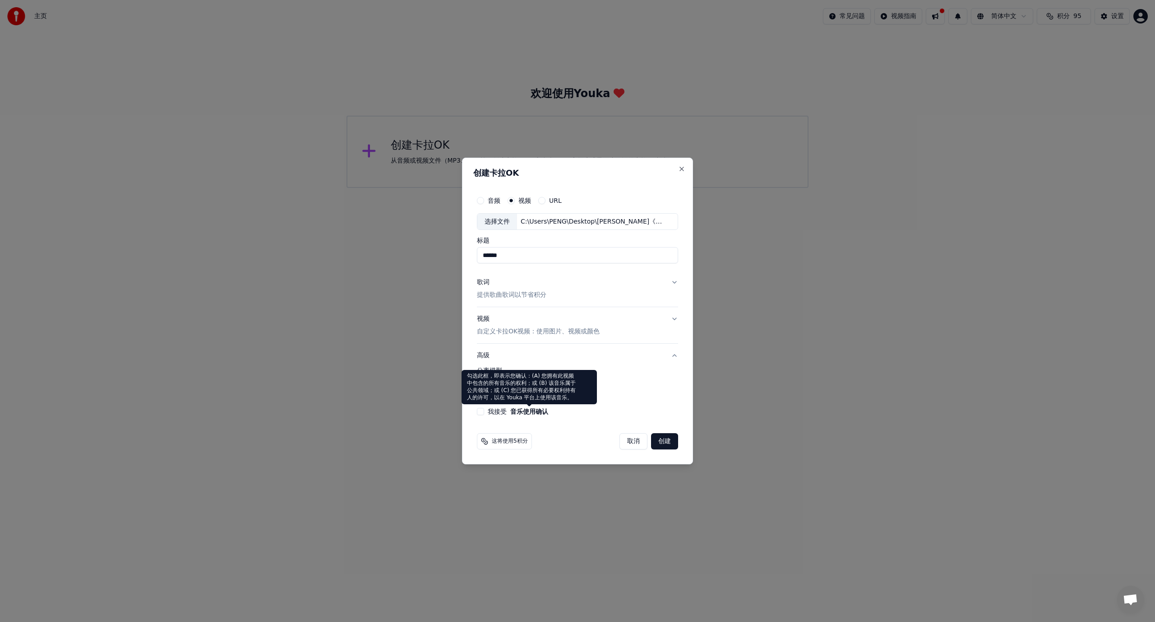
click at [482, 410] on button "我接受 音乐使用确认" at bounding box center [480, 411] width 7 height 7
click at [669, 443] on button "创建" at bounding box center [664, 441] width 27 height 16
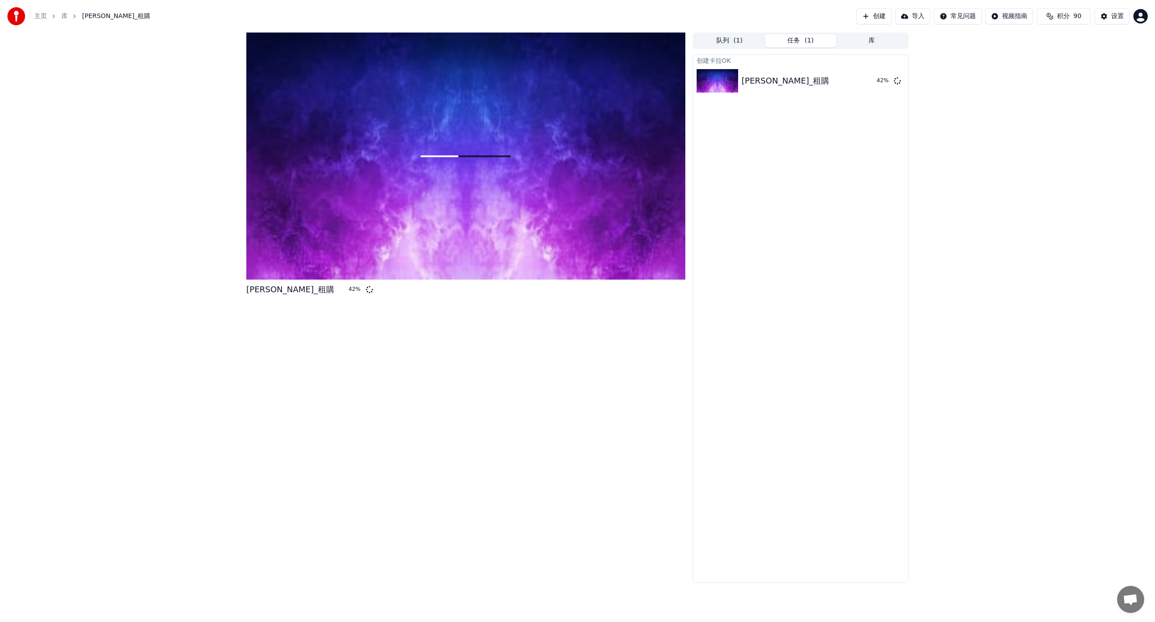
click at [140, 199] on div "薛之謙_租購 42 % 队列 ( 1 ) 任务 ( 1 ) 库 创建卡拉OK 薛之謙_租購 42 %" at bounding box center [577, 307] width 1155 height 550
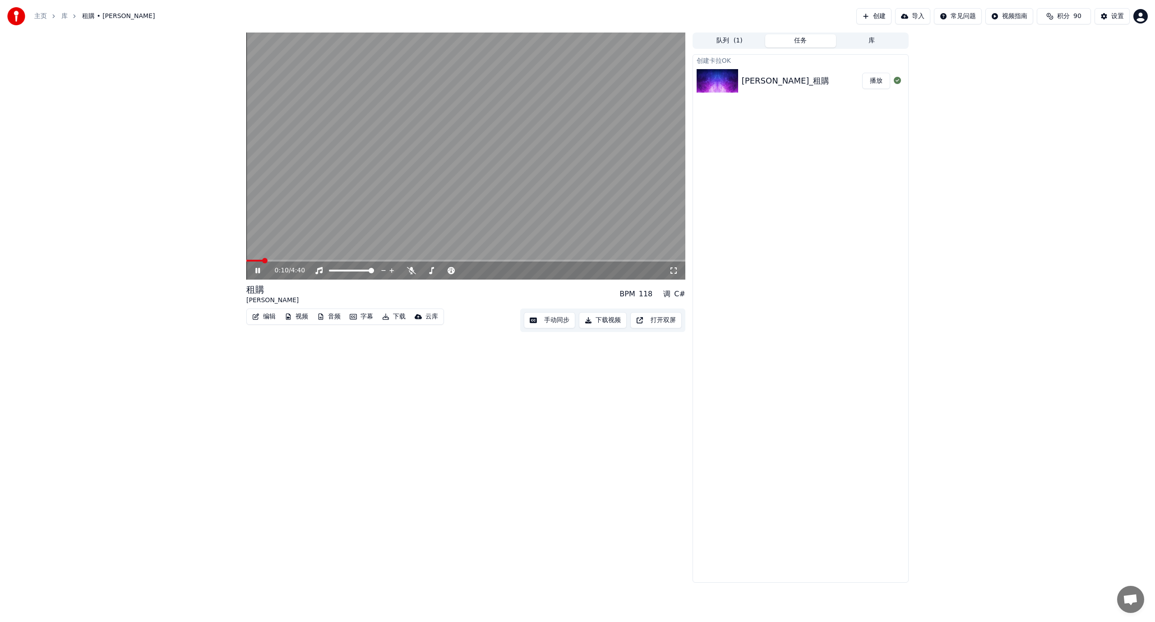
click at [333, 314] on button "音频" at bounding box center [329, 316] width 31 height 13
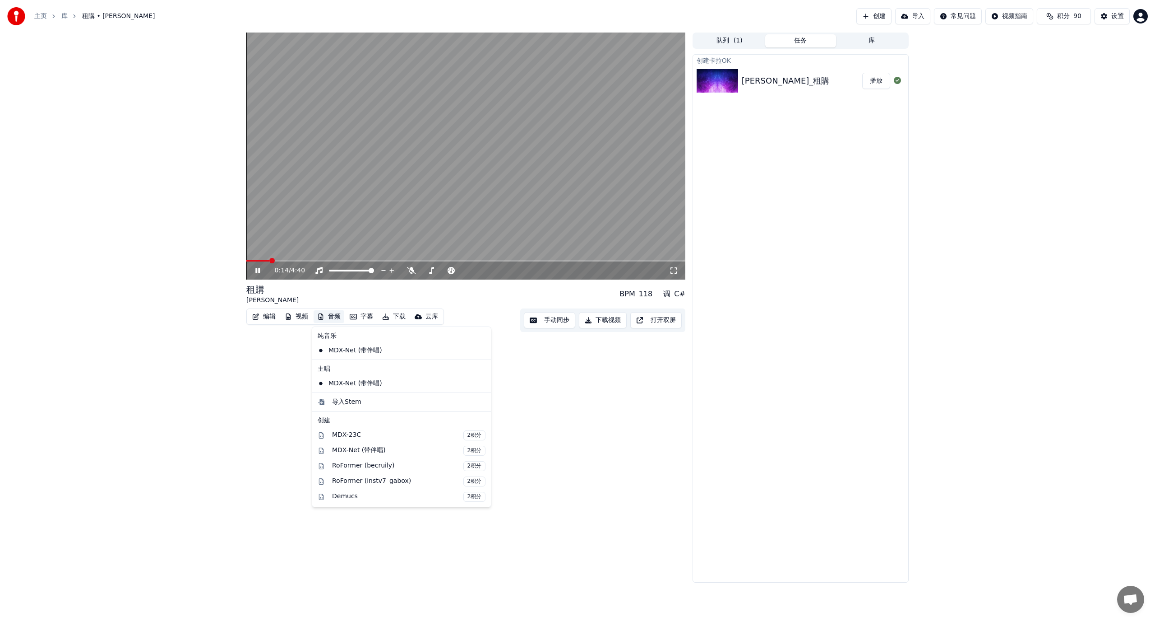
click at [405, 297] on div "租購 薛之謙 BPM 118 调 C#" at bounding box center [465, 294] width 439 height 22
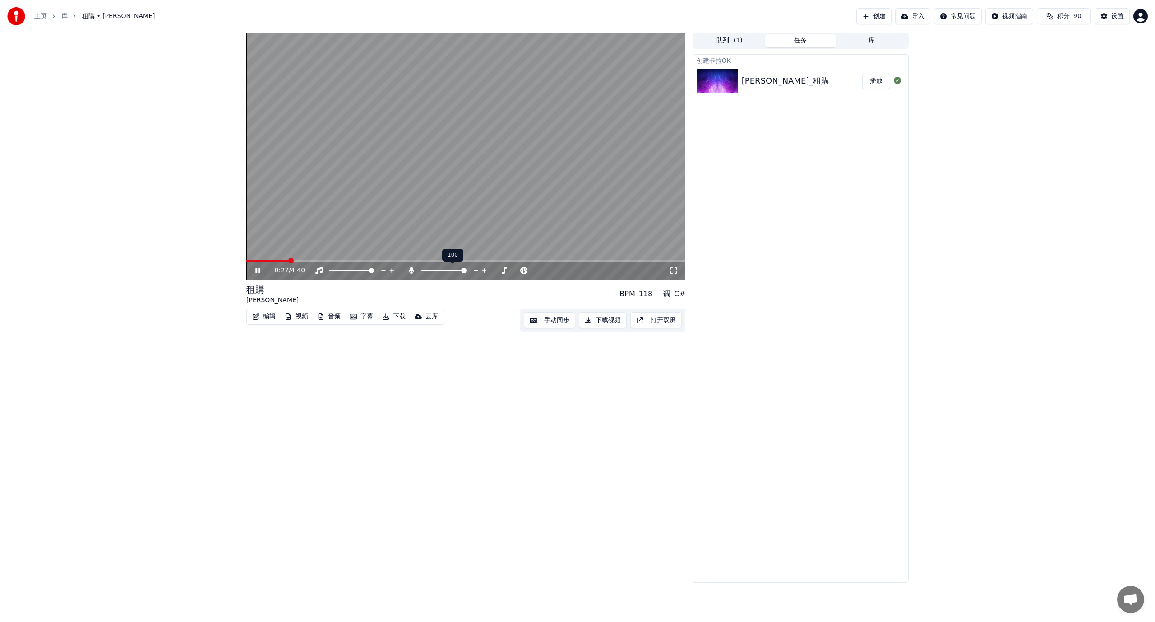
click at [467, 272] on span at bounding box center [463, 270] width 5 height 5
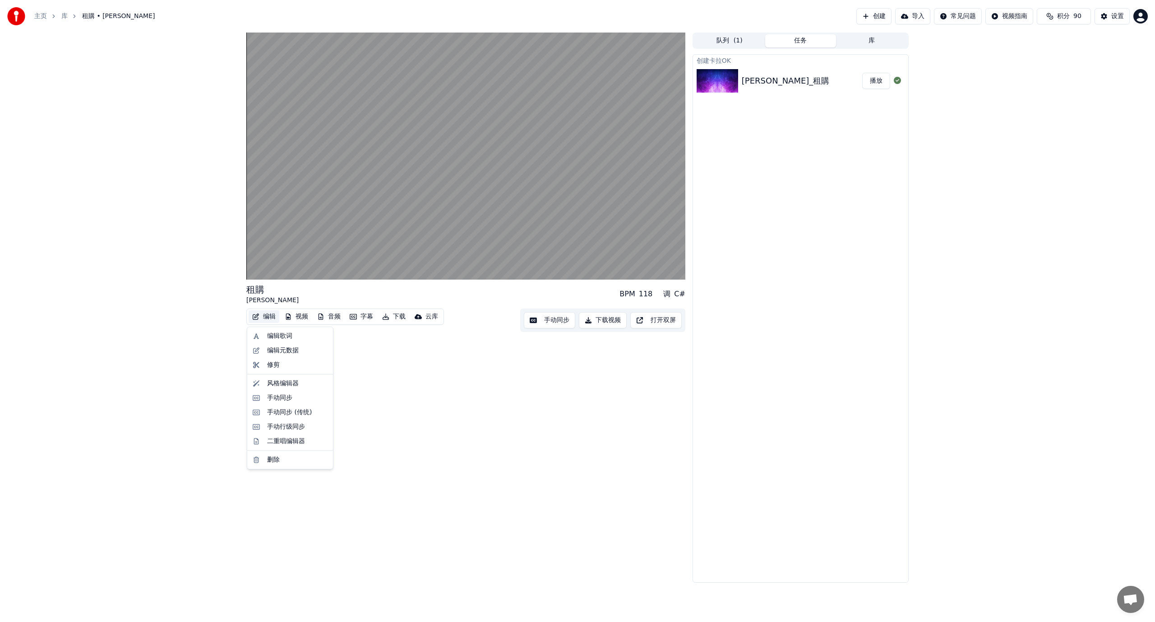
click at [265, 316] on button "编辑" at bounding box center [264, 316] width 31 height 13
click at [278, 339] on div "编辑歌词" at bounding box center [279, 335] width 25 height 9
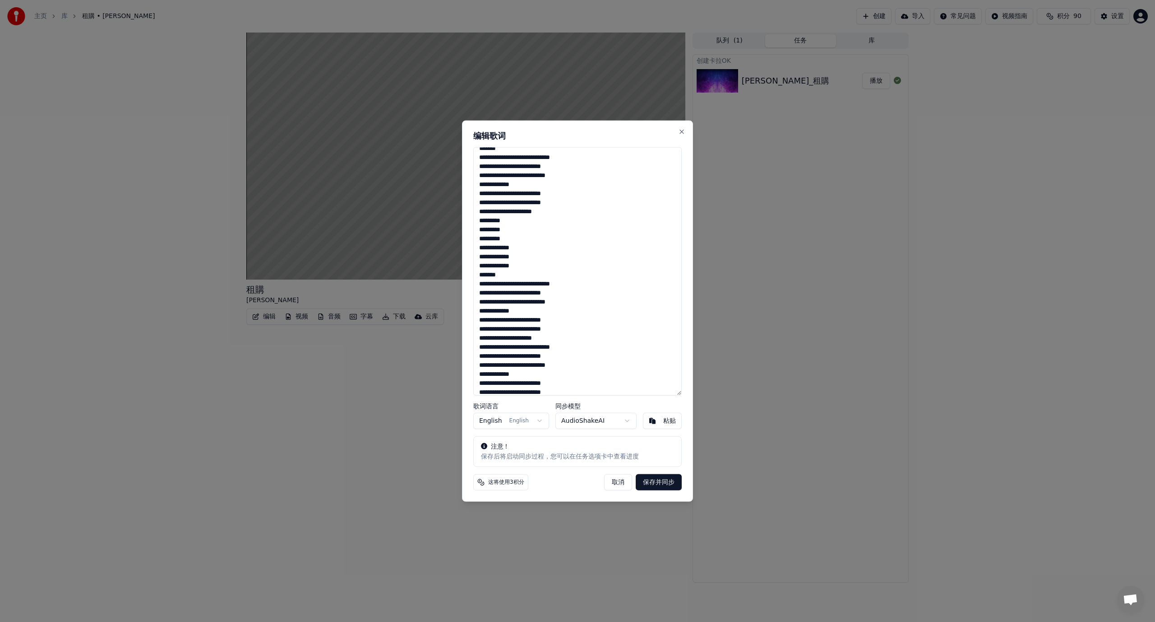
scroll to position [120, 0]
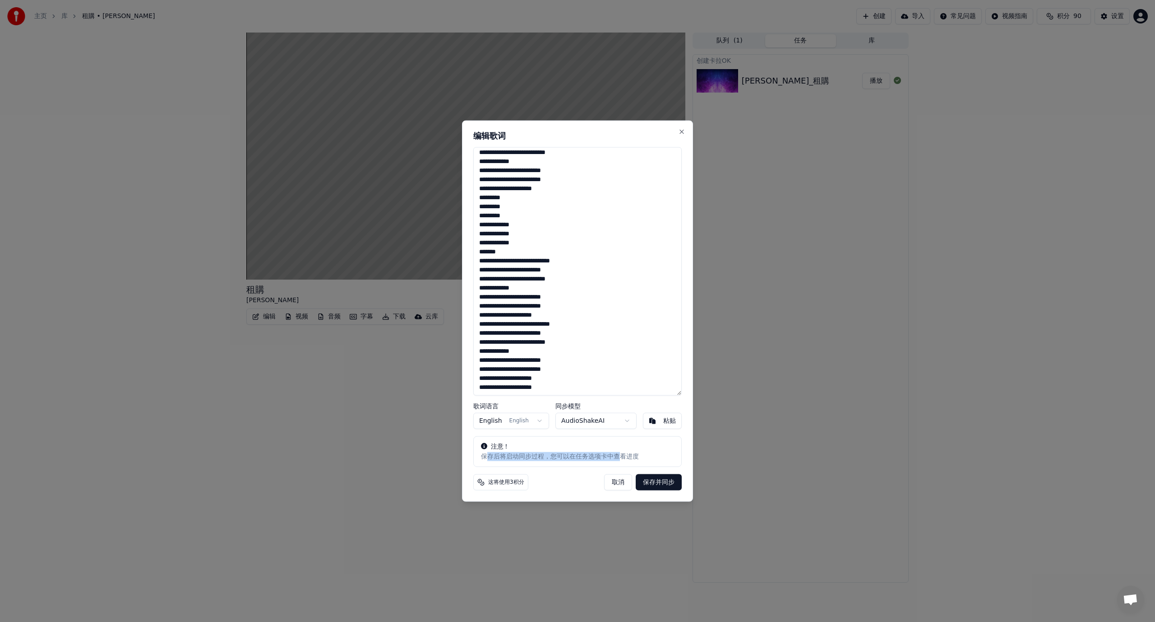
drag, startPoint x: 490, startPoint y: 457, endPoint x: 621, endPoint y: 461, distance: 130.5
click at [621, 461] on div "注意！ 保存后将启动同步过程，您可以在任务选项卡中查看进度" at bounding box center [577, 451] width 209 height 31
click at [620, 461] on div "注意！ 保存后将启动同步过程，您可以在任务选项卡中查看进度" at bounding box center [577, 451] width 209 height 31
click at [619, 483] on button "取消" at bounding box center [618, 482] width 28 height 16
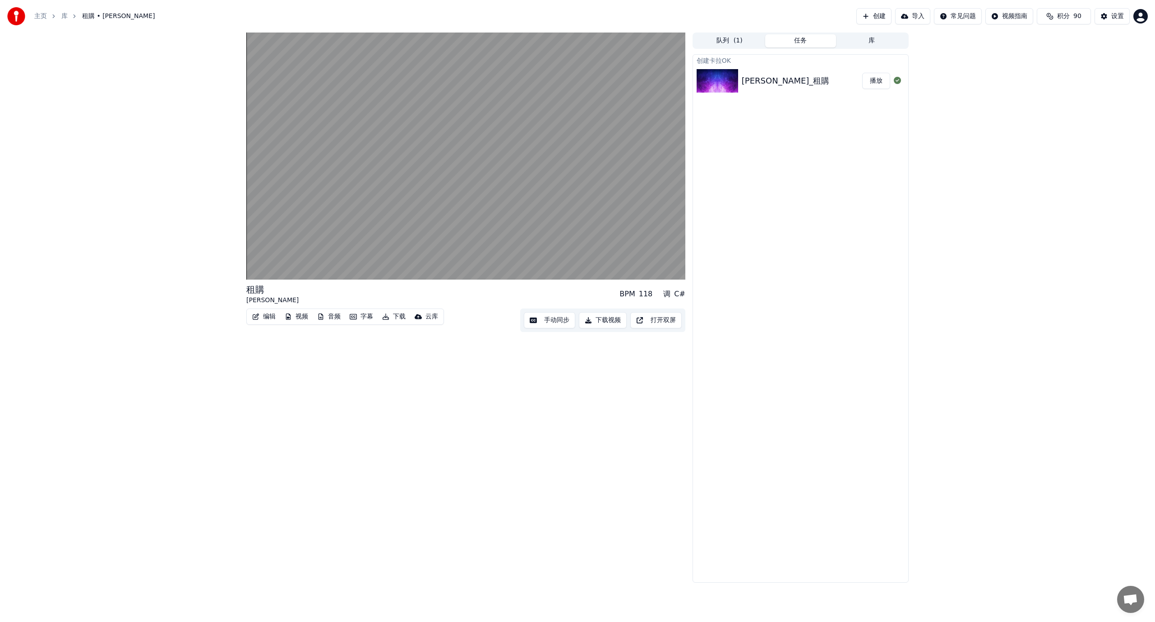
click at [554, 321] on button "手动同步" at bounding box center [549, 320] width 51 height 16
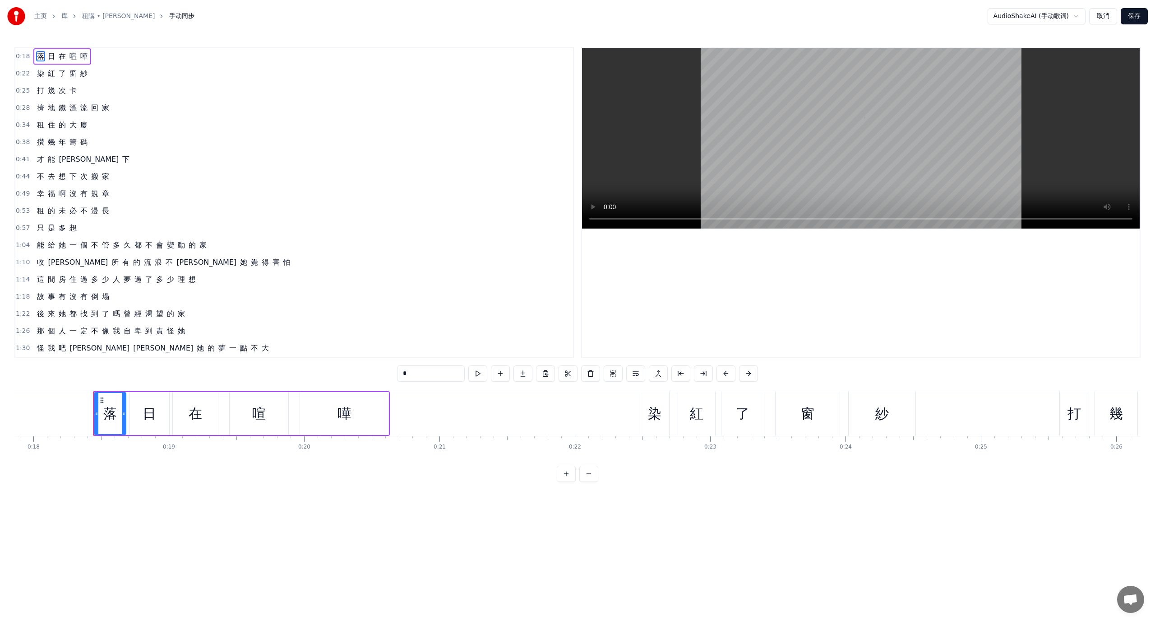
scroll to position [0, 2452]
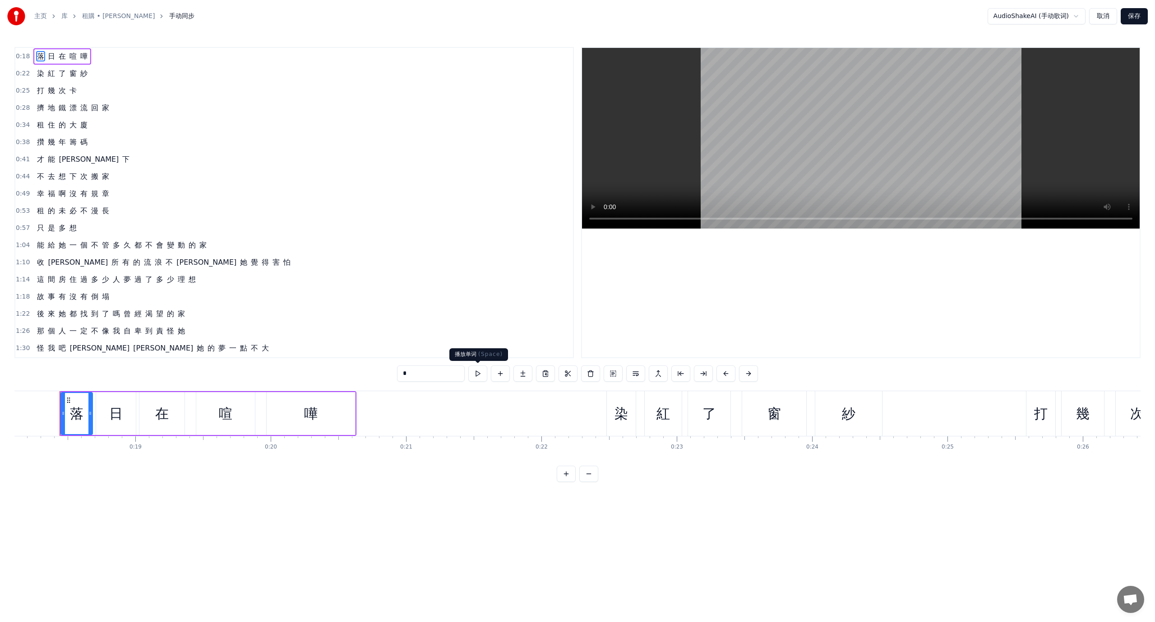
click at [482, 374] on button at bounding box center [478, 373] width 19 height 16
drag, startPoint x: 92, startPoint y: 411, endPoint x: 230, endPoint y: 413, distance: 138.1
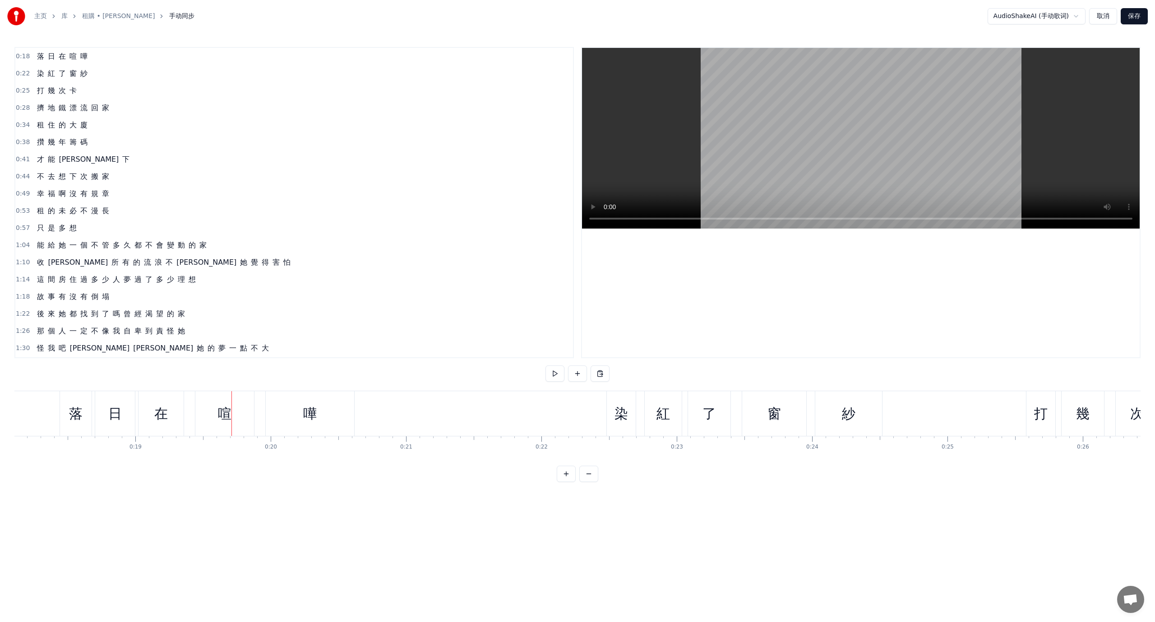
click at [122, 411] on div "日" at bounding box center [115, 413] width 40 height 45
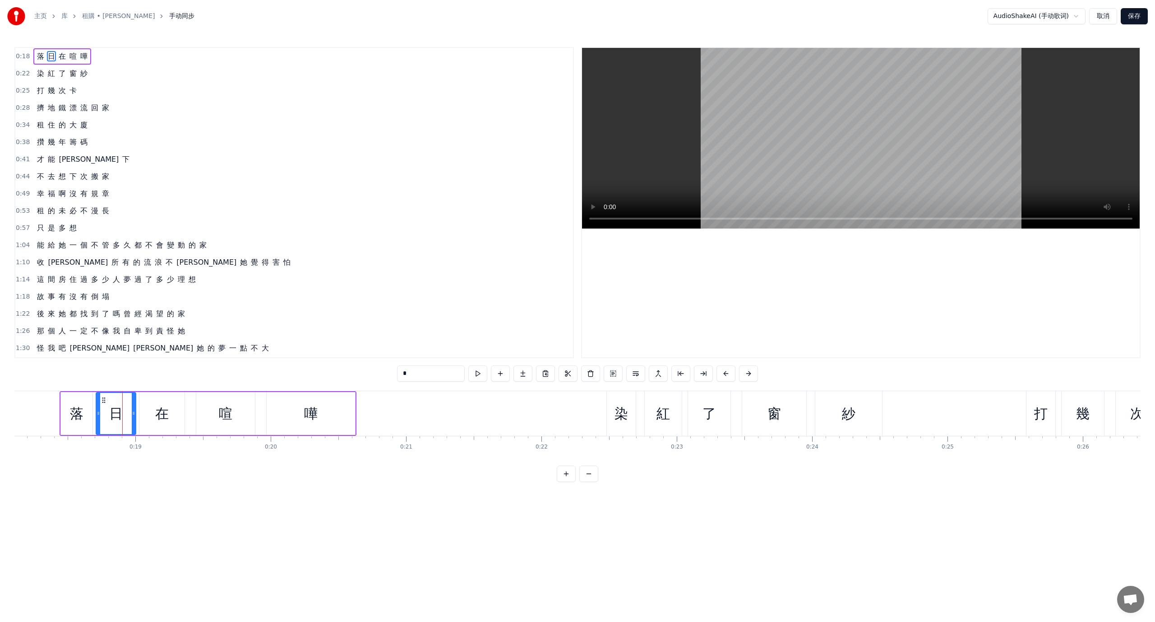
click at [184, 411] on div "在" at bounding box center [161, 413] width 45 height 43
type input "*"
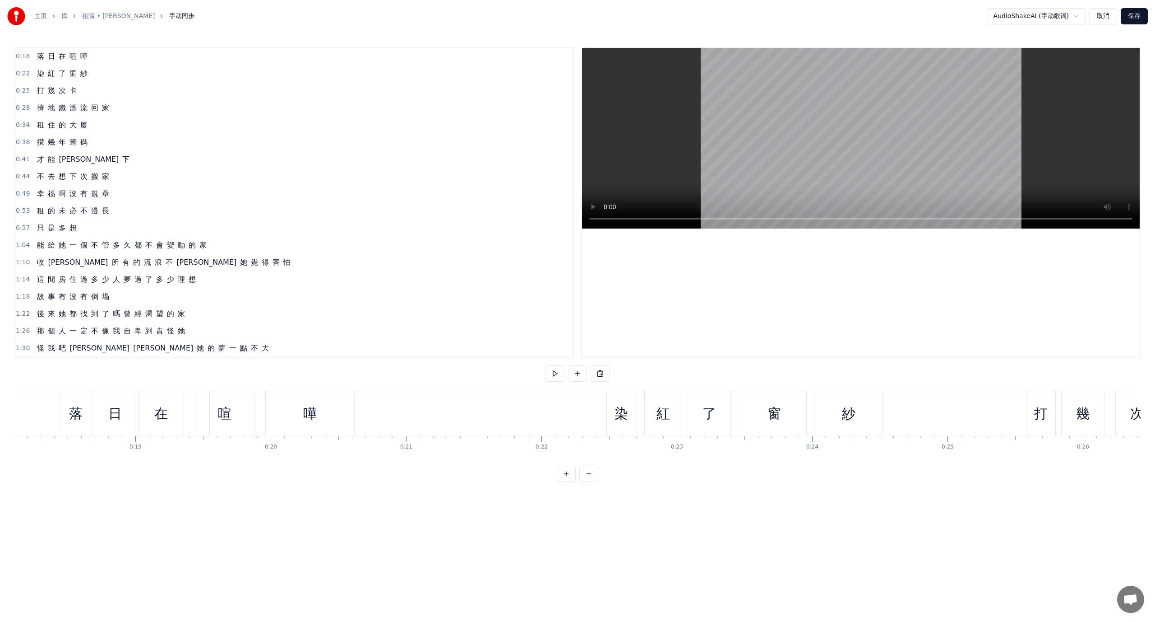
click at [69, 54] on span "喧" at bounding box center [73, 56] width 9 height 10
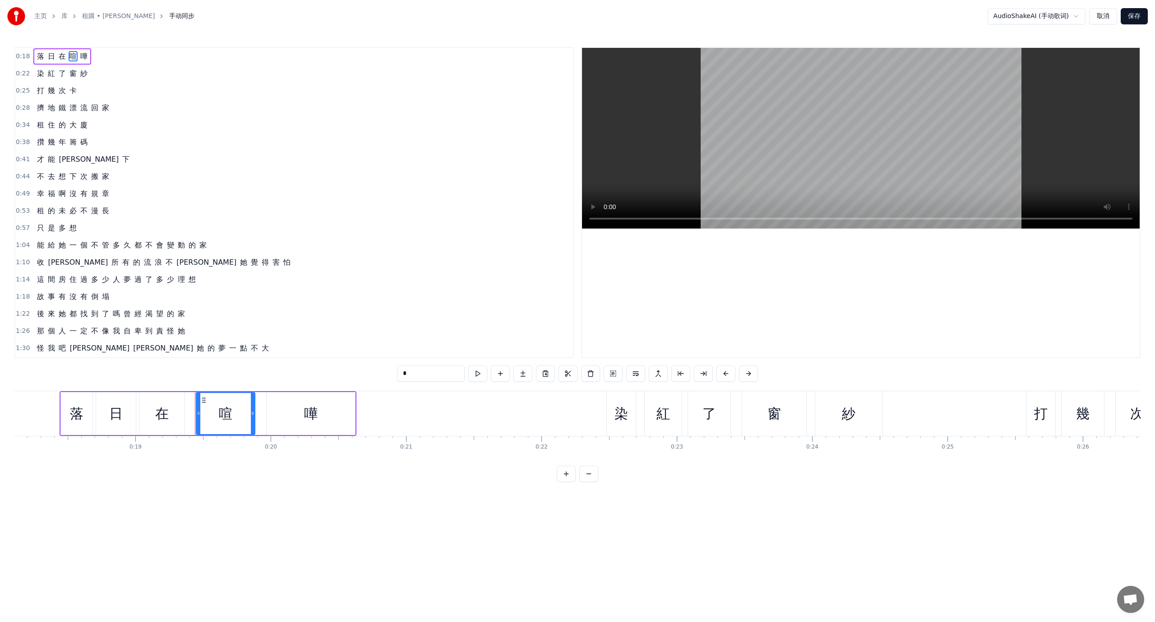
drag, startPoint x: 37, startPoint y: 56, endPoint x: 103, endPoint y: 113, distance: 87.1
click at [89, 110] on div "0:18 落 日 在 喧 嘩 0:22 染 紅 了 窗 紗 0:25 打 幾 次 卡 0:28 擠 地 鐵 漂 流 回 家 0:34 租 住 的 大 廈 0:…" at bounding box center [294, 202] width 560 height 311
click at [1106, 17] on button "取消" at bounding box center [1104, 16] width 28 height 16
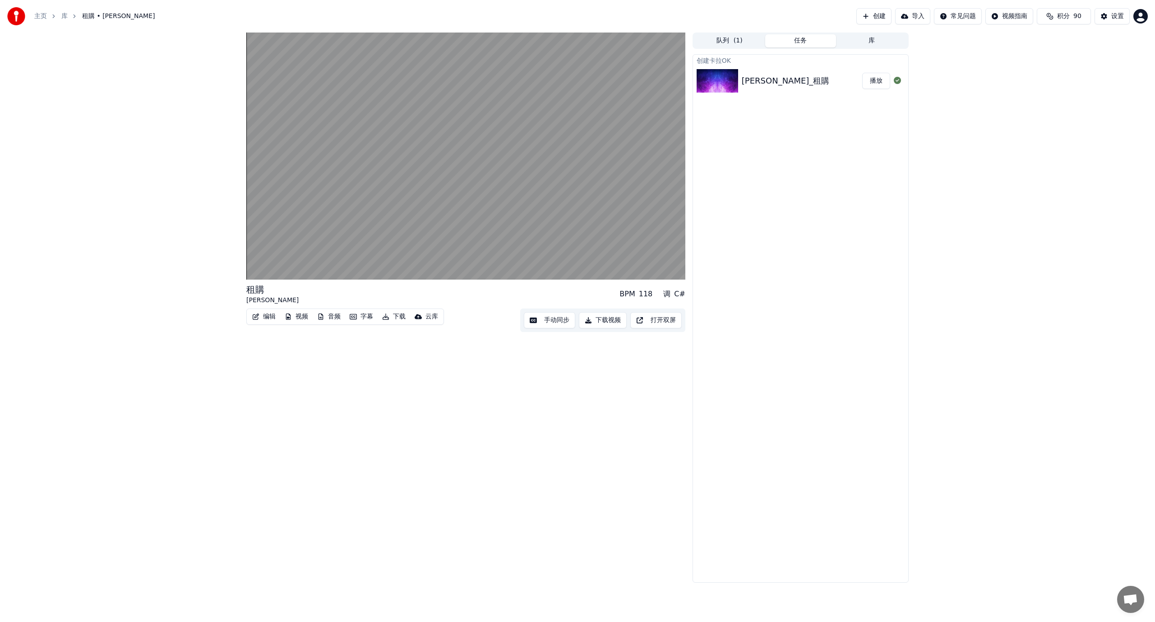
click at [612, 320] on button "下载视频" at bounding box center [603, 320] width 48 height 16
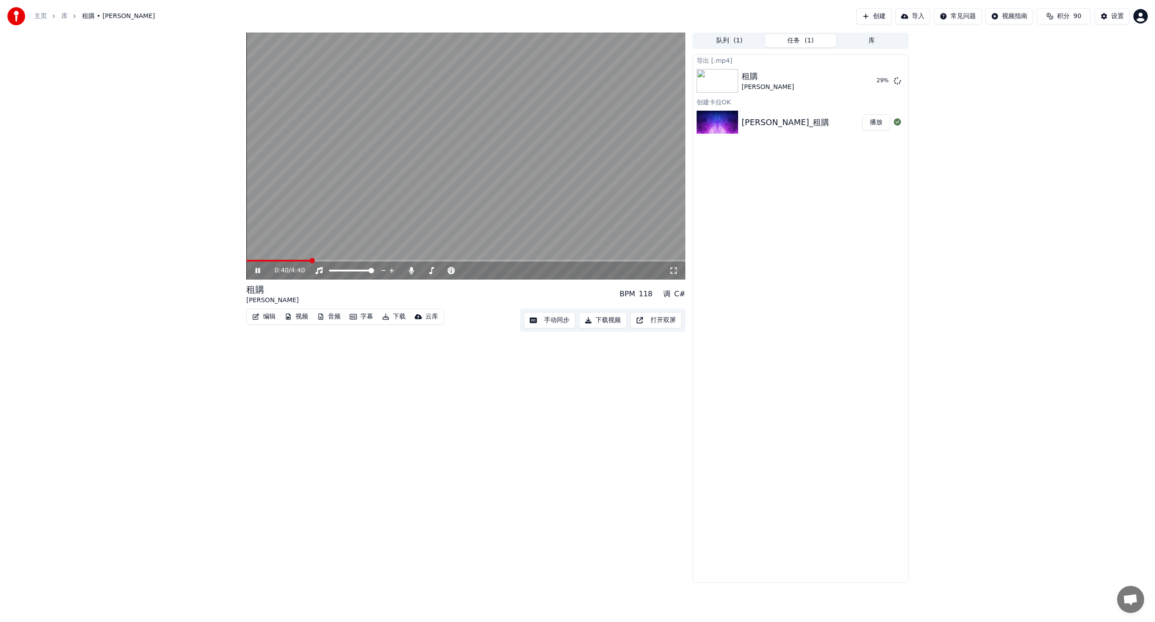
click at [261, 269] on icon at bounding box center [264, 270] width 21 height 7
click at [877, 80] on button "显示" at bounding box center [877, 81] width 28 height 16
click at [783, 242] on div "导出 [.mp4] 租購 薛之謙 显示 创建卡拉OK 薛之謙_租購 播放" at bounding box center [801, 318] width 216 height 528
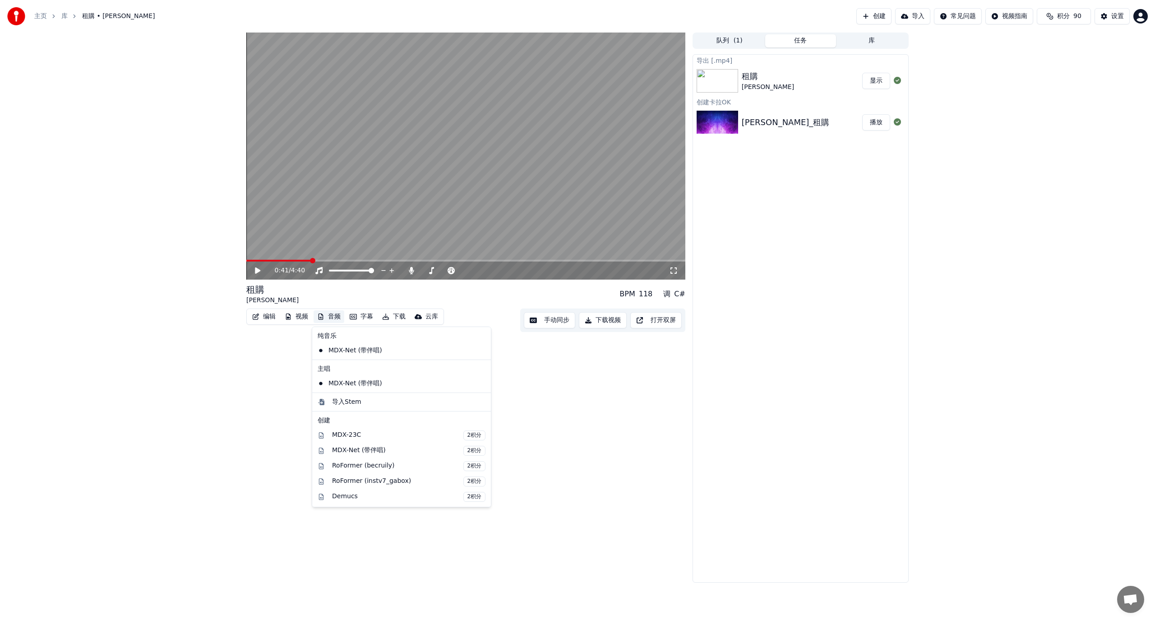
click at [334, 316] on button "音频" at bounding box center [329, 316] width 31 height 13
click at [381, 467] on div "MusicAI (带伴唱) 10积分" at bounding box center [408, 466] width 153 height 10
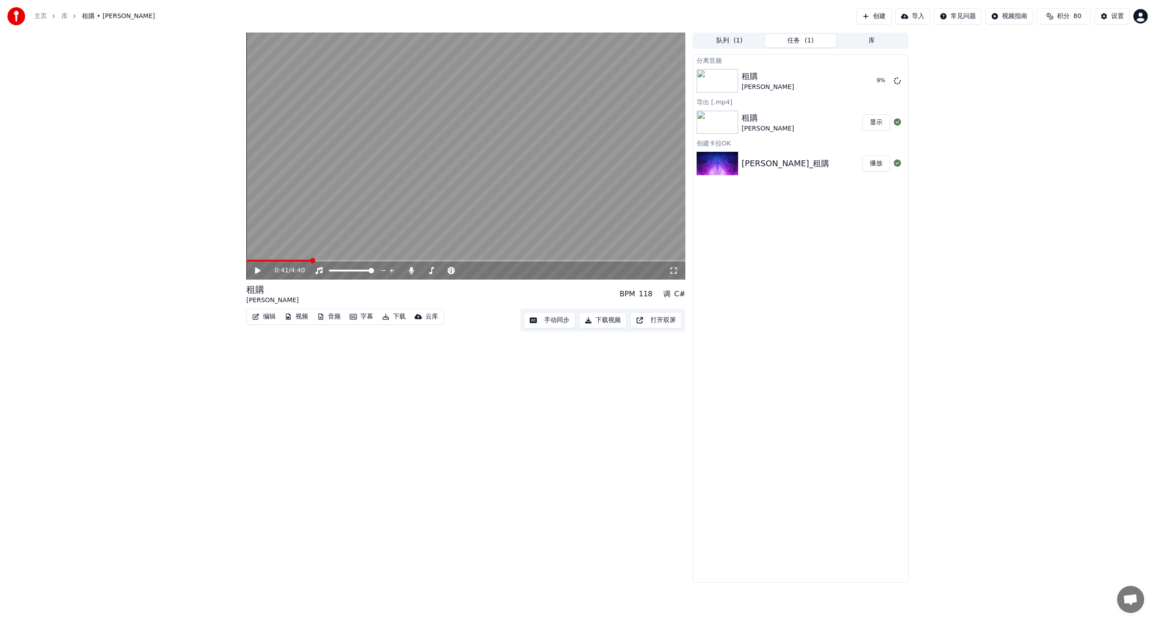
click at [1146, 16] on html "主页 库 租購 • 薛之謙 创建 导入 常见问题 视频指南 积分 80 设置 0:41 / 4:40 租購 薛之謙 BPM 118 调 C# 编辑 视频 音频…" at bounding box center [577, 311] width 1155 height 622
click at [1089, 51] on div "账单" at bounding box center [1101, 58] width 104 height 14
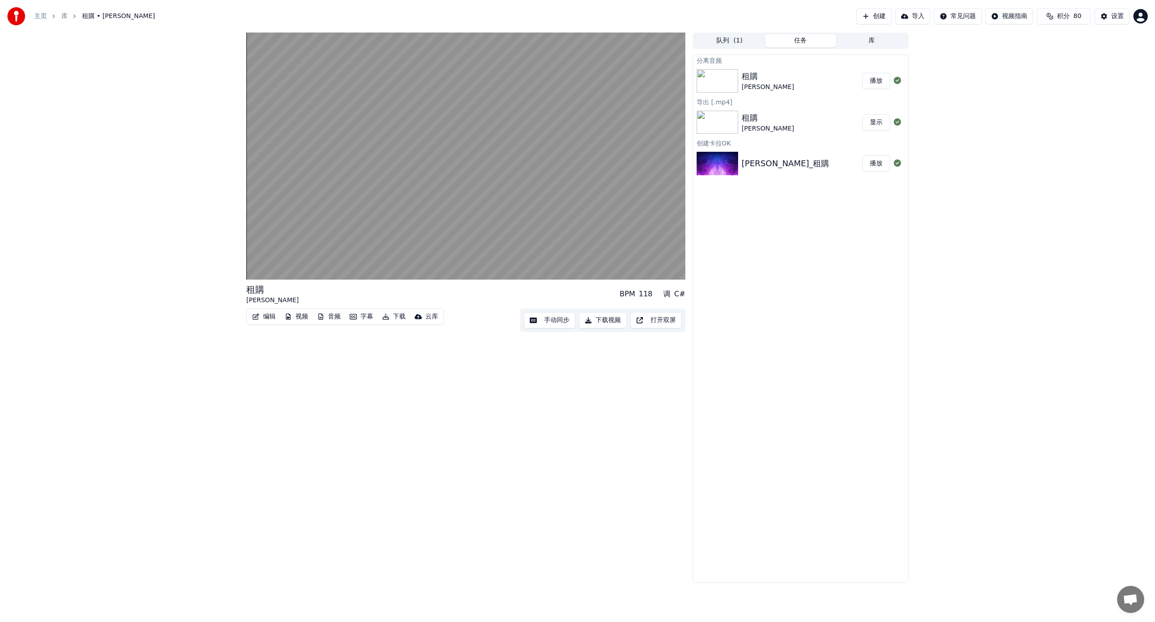
click at [799, 79] on div "租購 薛之謙" at bounding box center [802, 81] width 121 height 22
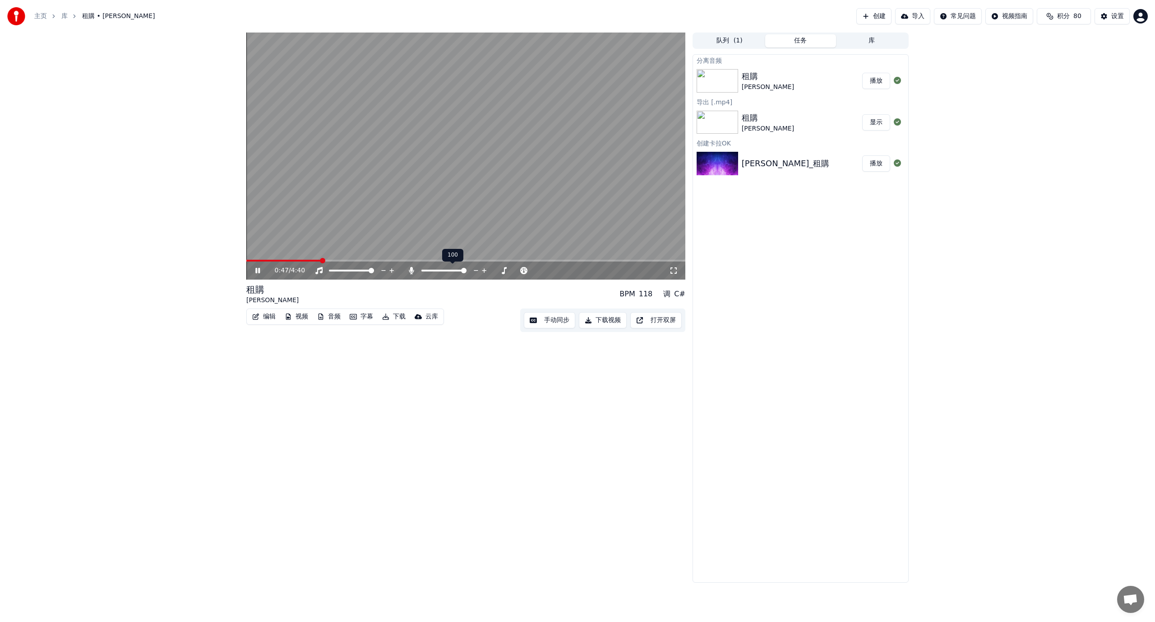
drag, startPoint x: 446, startPoint y: 269, endPoint x: 419, endPoint y: 273, distance: 27.3
click at [419, 273] on div at bounding box center [452, 270] width 73 height 9
click at [422, 271] on span at bounding box center [424, 270] width 5 height 5
click at [467, 273] on span at bounding box center [463, 270] width 5 height 5
click at [398, 317] on button "下载" at bounding box center [394, 316] width 31 height 13
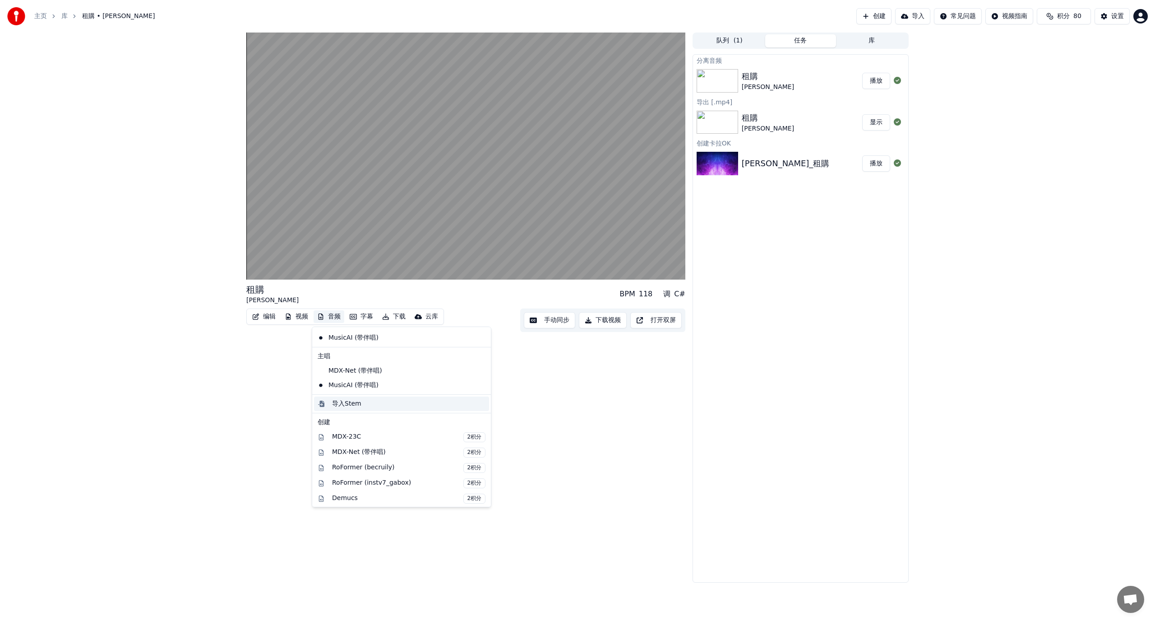
scroll to position [121, 0]
click at [536, 401] on div "租購 薛之謙 BPM 118 调 C# 编辑 视频 音频 字幕 下载 云库 手动同步 下载视频 打开双屏" at bounding box center [465, 307] width 439 height 550
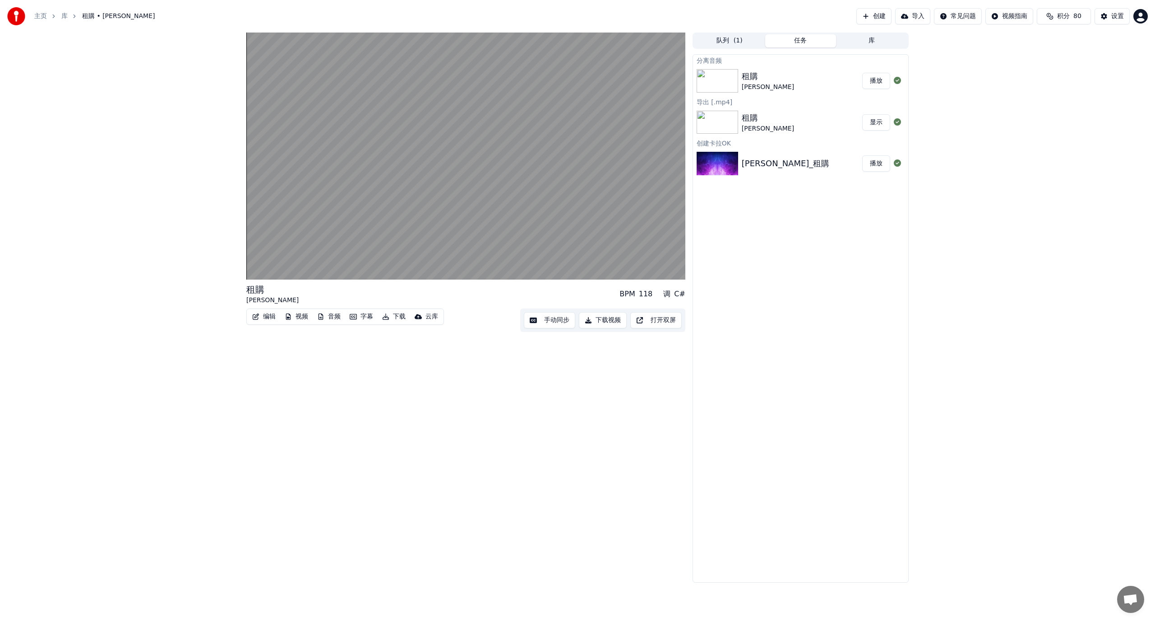
click at [608, 320] on button "下载视频" at bounding box center [603, 320] width 48 height 16
click at [265, 315] on button "编辑" at bounding box center [264, 316] width 31 height 13
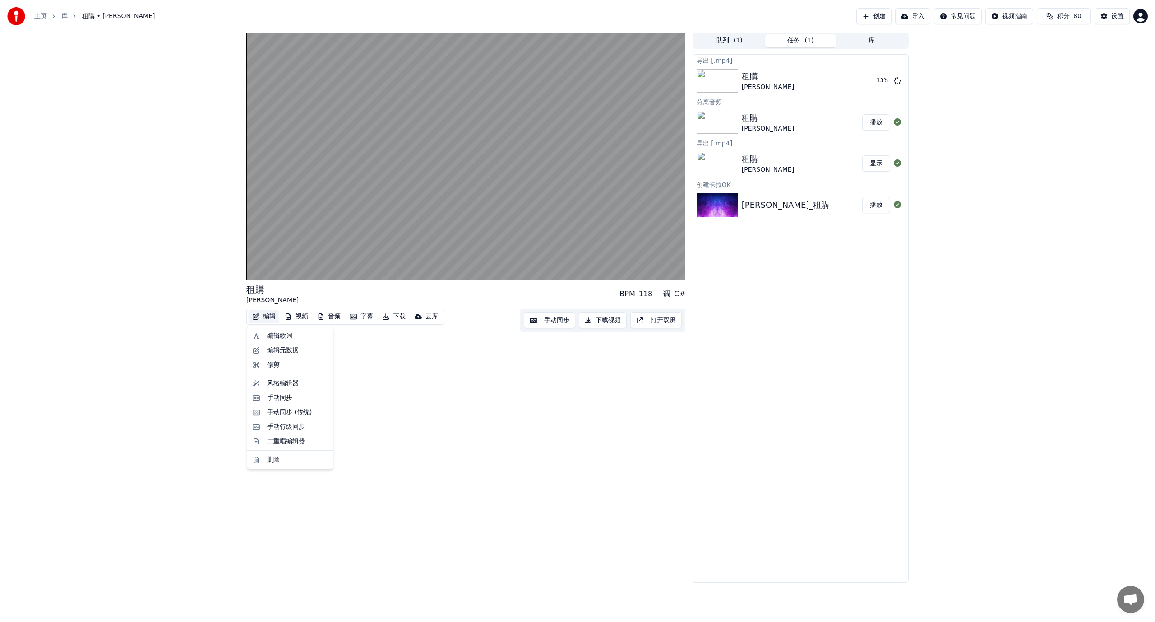
click at [410, 380] on div "租購 薛之謙 BPM 118 调 C# 编辑 视频 音频 字幕 下载 云库 手动同步 下载视频 打开双屏" at bounding box center [465, 307] width 439 height 550
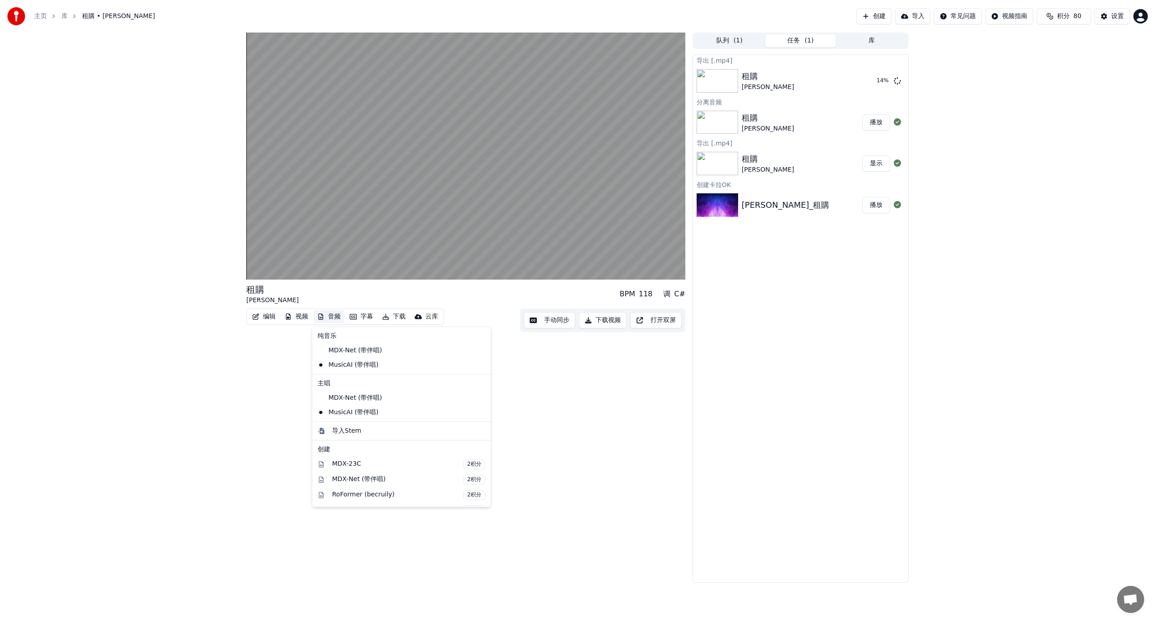
click at [330, 313] on button "音频" at bounding box center [329, 316] width 31 height 13
click at [522, 429] on div "租購 薛之謙 BPM 118 调 C# 编辑 视频 音频 字幕 下载 云库 手动同步 下载视频 打开双屏" at bounding box center [465, 307] width 439 height 550
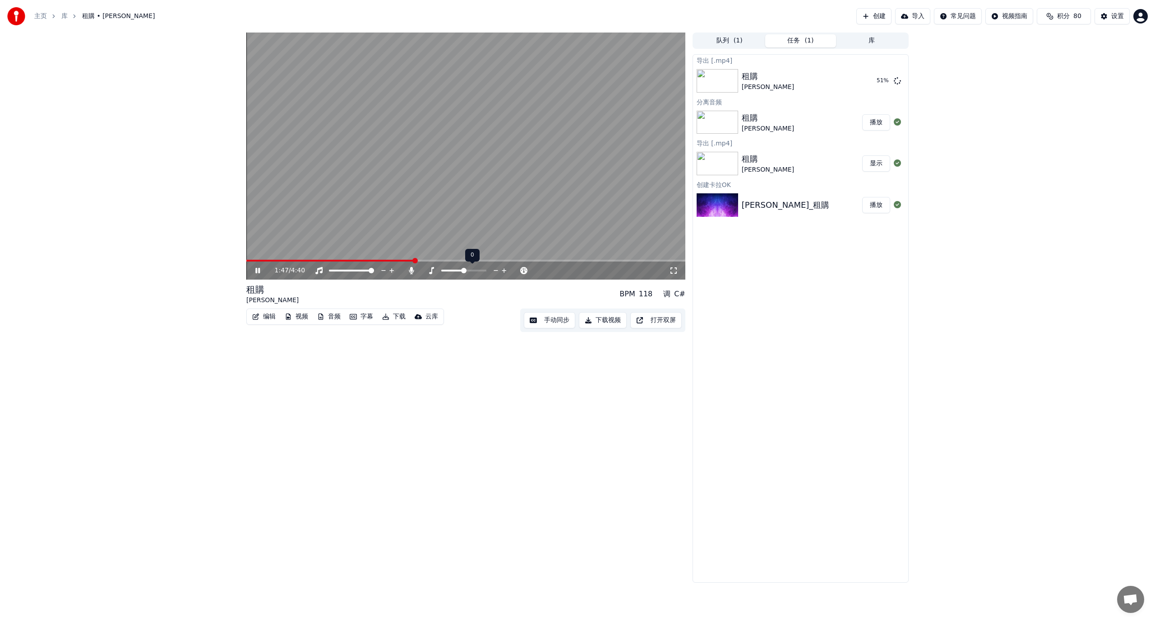
click at [463, 269] on span at bounding box center [463, 270] width 5 height 5
click at [490, 273] on span at bounding box center [492, 270] width 5 height 5
click at [516, 271] on icon at bounding box center [516, 270] width 9 height 9
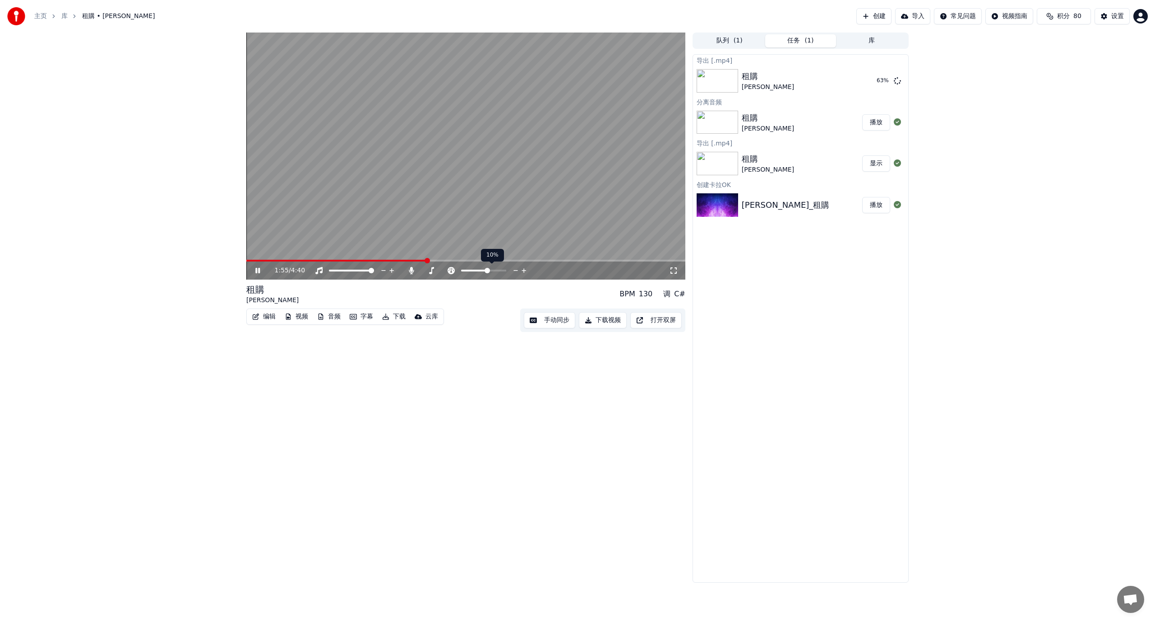
click at [516, 271] on icon at bounding box center [516, 270] width 9 height 9
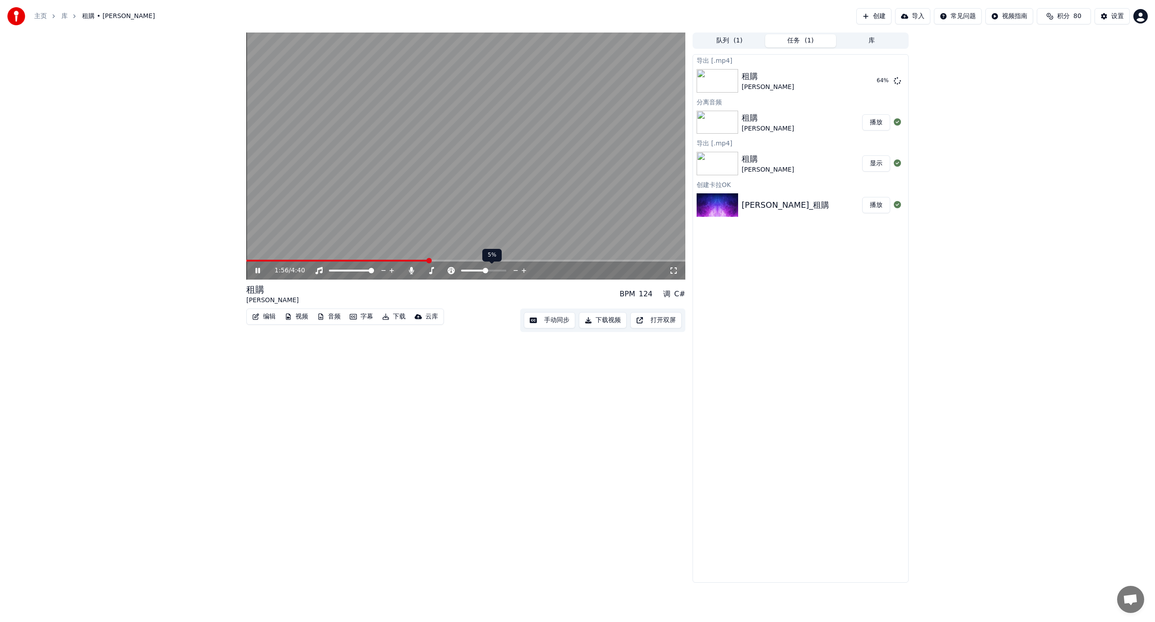
click at [516, 271] on icon at bounding box center [516, 270] width 9 height 9
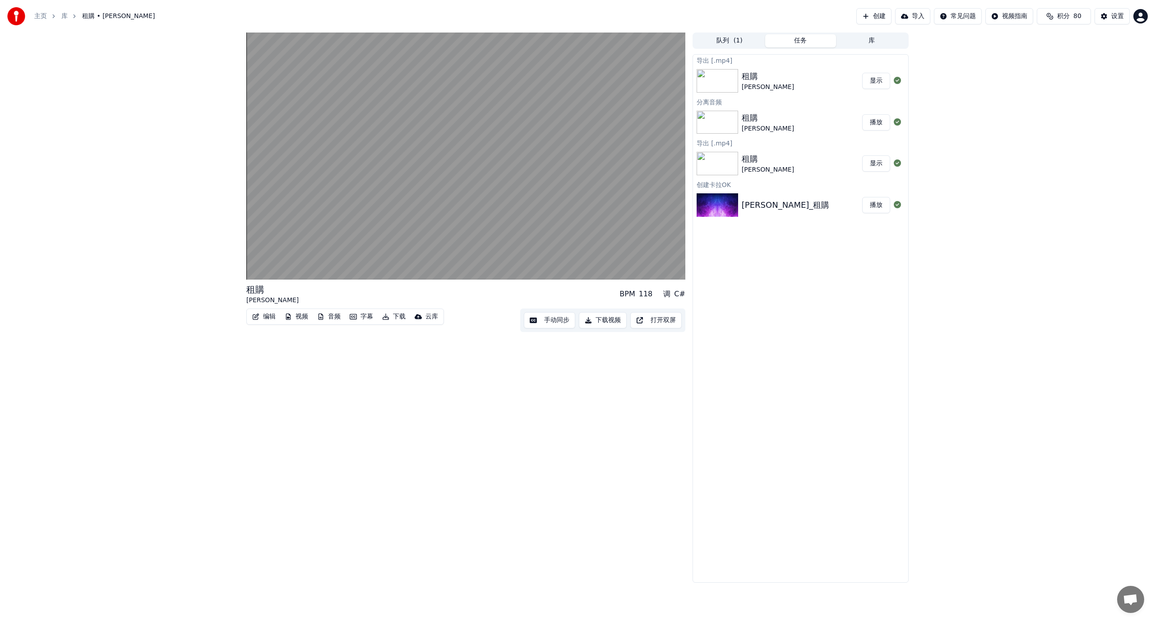
click at [871, 80] on button "显示" at bounding box center [877, 81] width 28 height 16
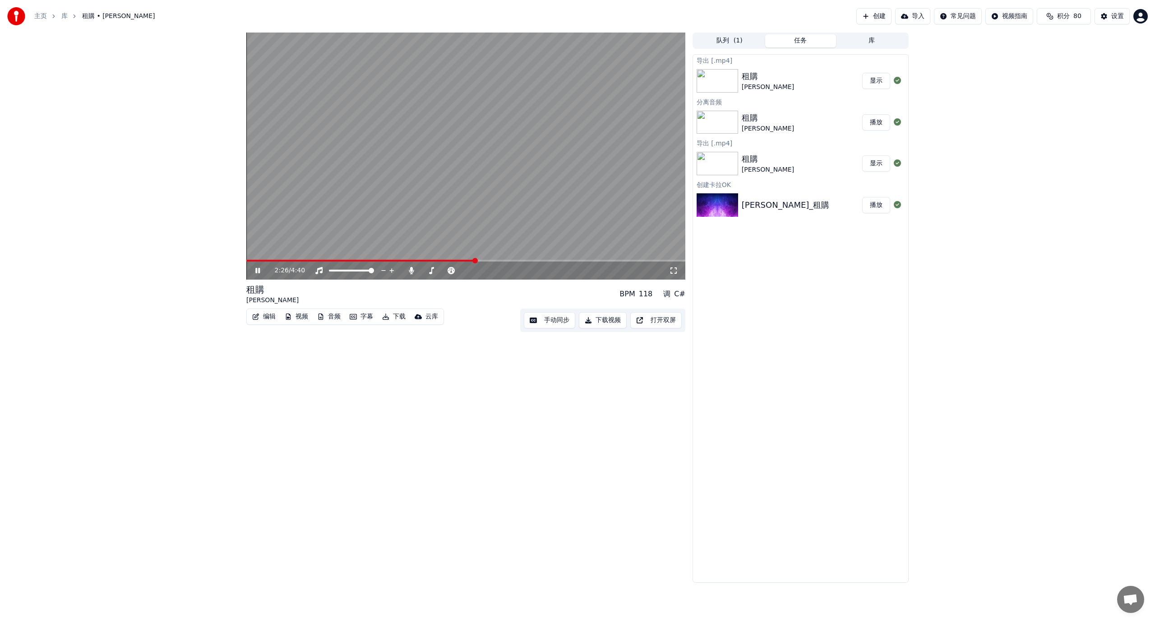
click at [253, 273] on div "2:26 / 4:40" at bounding box center [466, 270] width 432 height 9
click at [256, 271] on icon at bounding box center [257, 270] width 5 height 5
click at [873, 84] on button "显示" at bounding box center [877, 81] width 28 height 16
click at [953, 18] on html "主页 库 租購 • 薛之謙 创建 导入 常见问题 视频指南 积分 80 设置 2:28 / 4:40 租購 薛之謙 BPM 118 调 C# 编辑 视频 音频…" at bounding box center [577, 311] width 1155 height 622
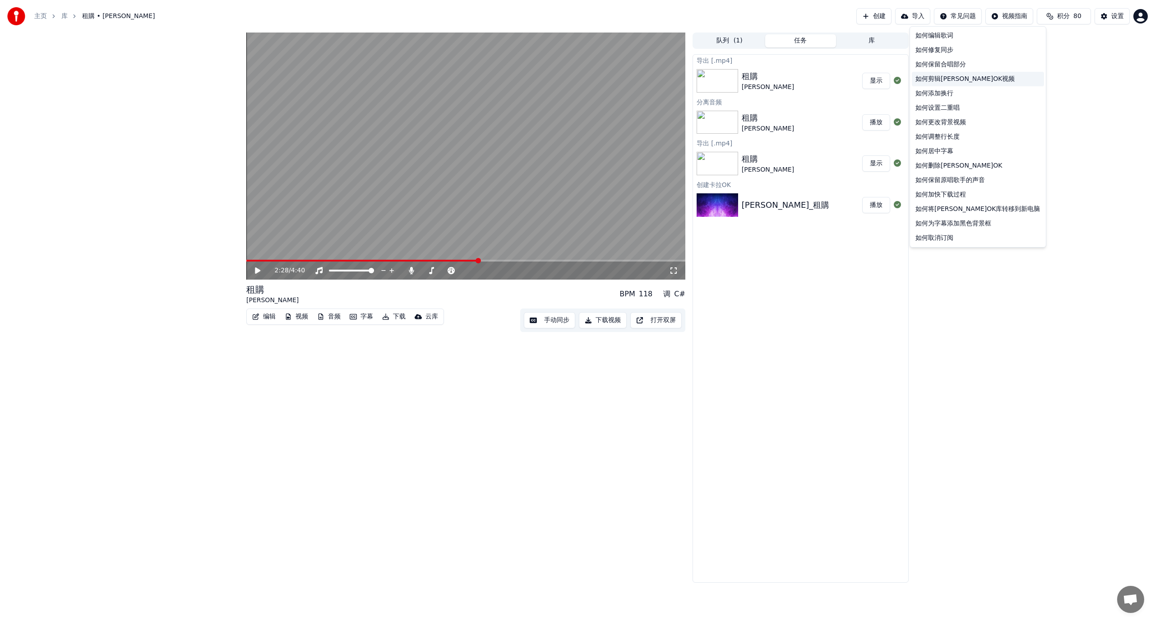
click at [964, 80] on div "如何剪辑卡拉OK视频" at bounding box center [978, 79] width 132 height 14
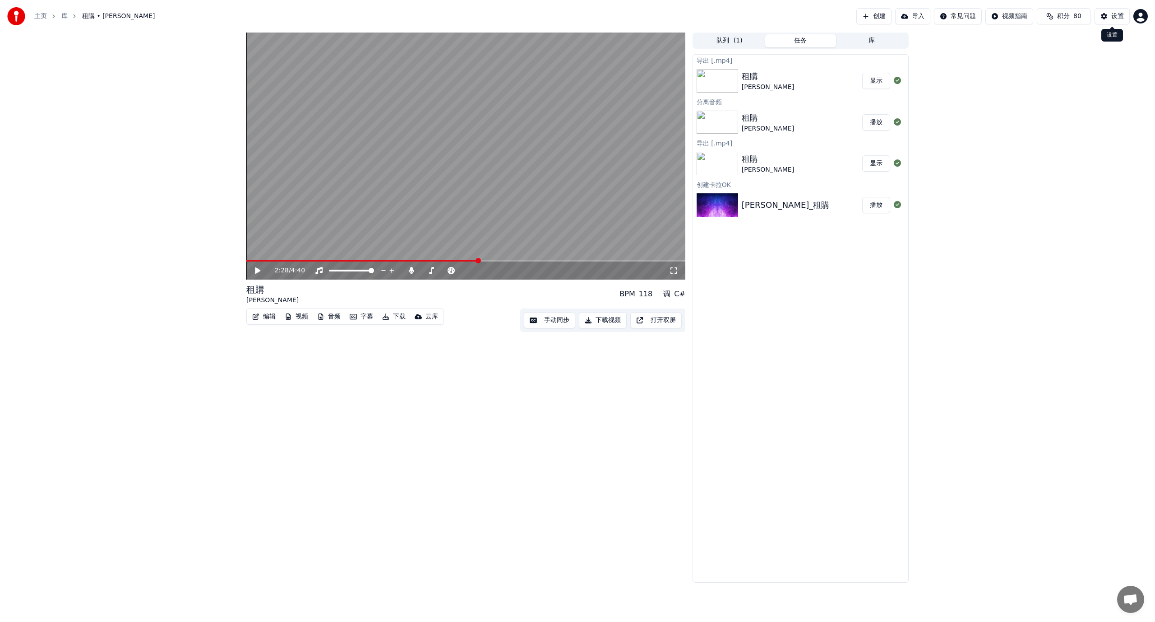
click at [1109, 15] on button "设置" at bounding box center [1112, 16] width 35 height 16
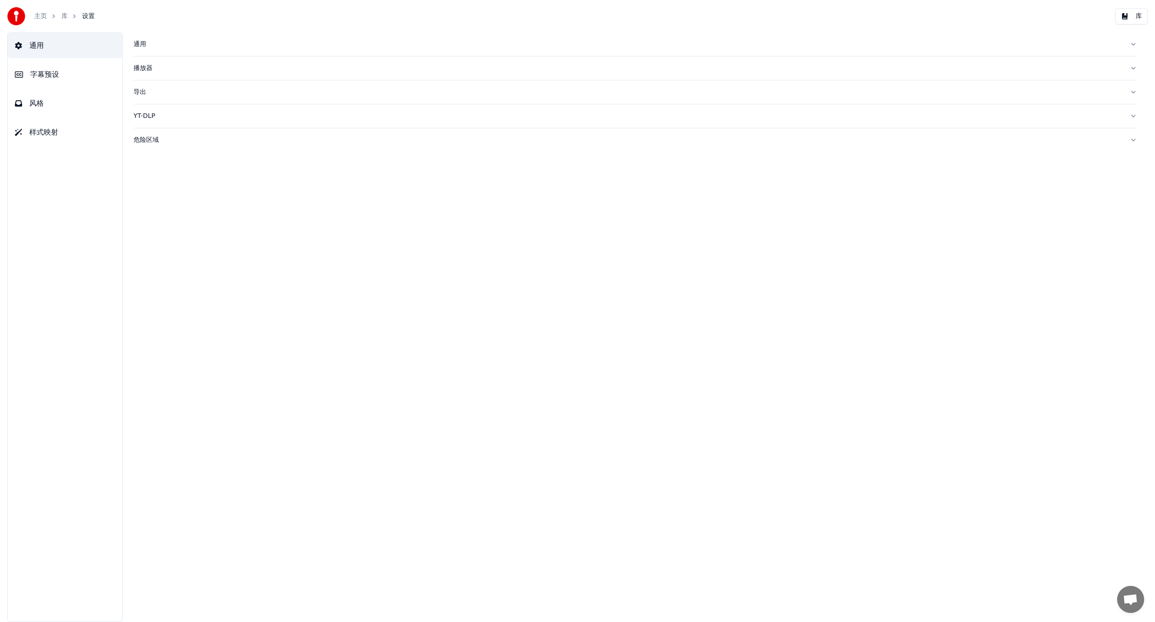
click at [53, 132] on span "样式映射" at bounding box center [43, 132] width 29 height 11
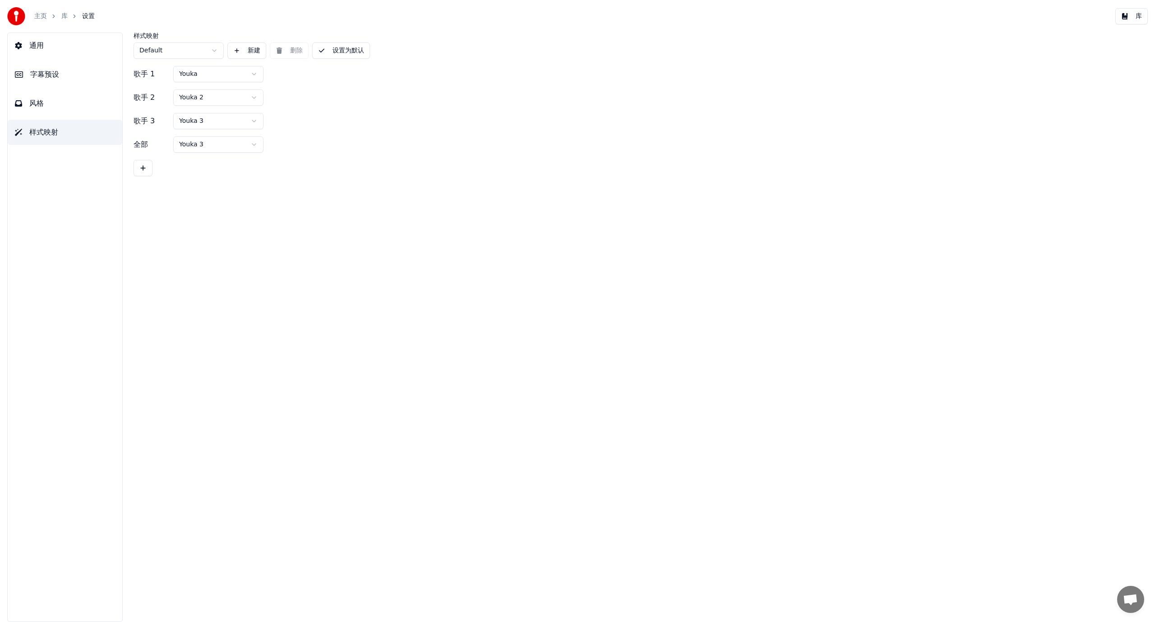
click at [51, 100] on button "风格" at bounding box center [65, 103] width 115 height 25
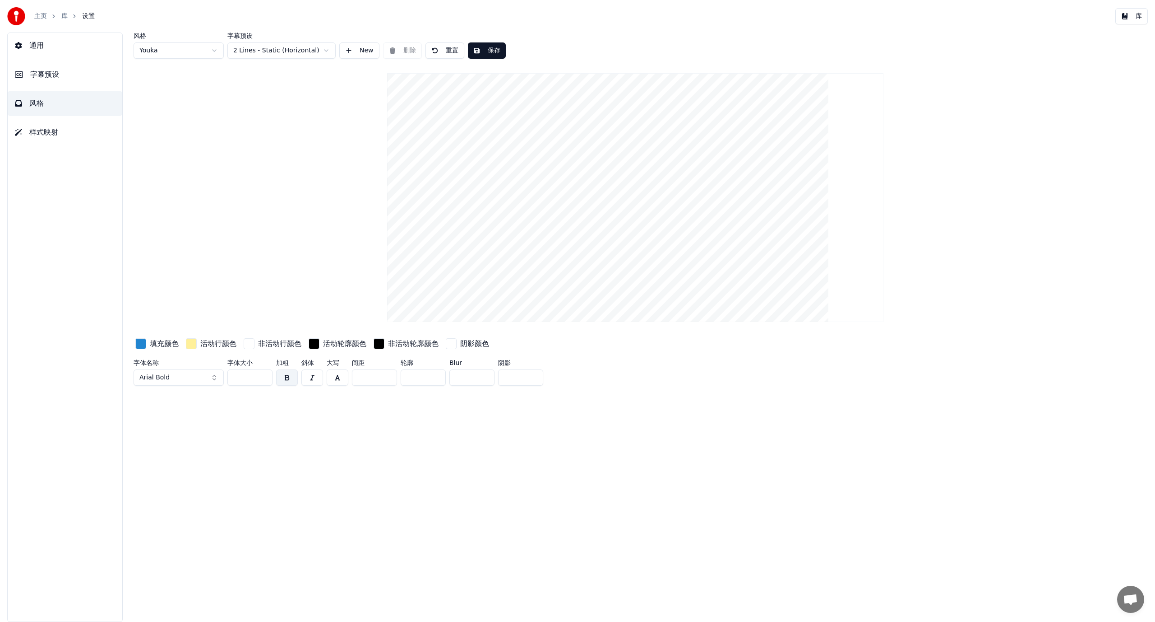
click at [49, 75] on span "字幕预设" at bounding box center [44, 74] width 29 height 11
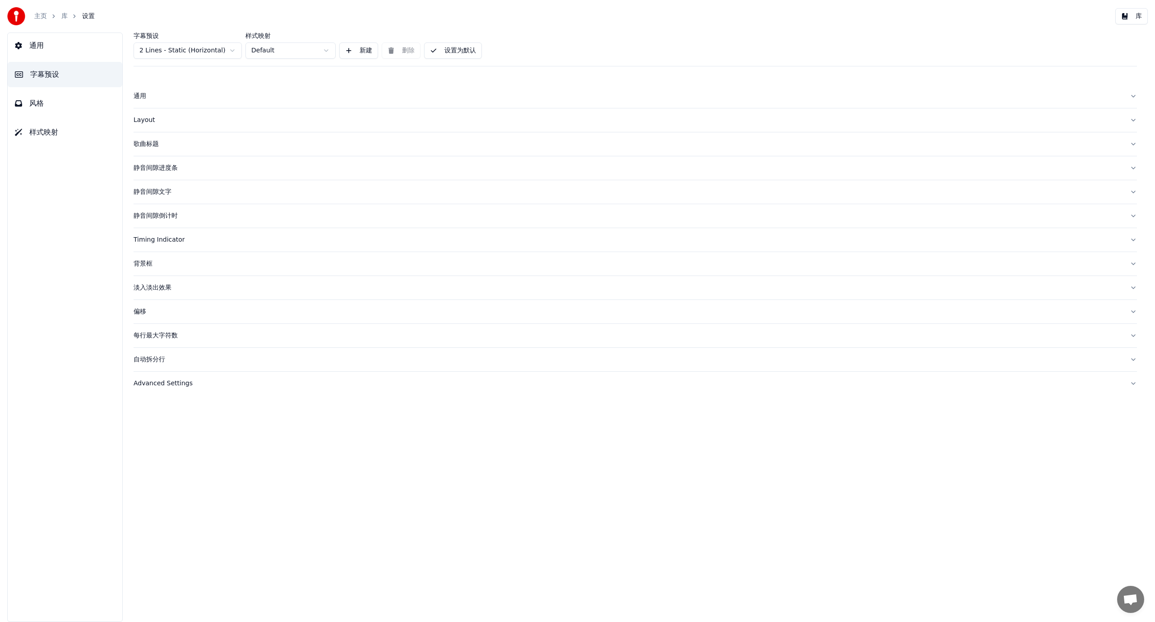
click at [53, 49] on button "通用" at bounding box center [65, 45] width 115 height 25
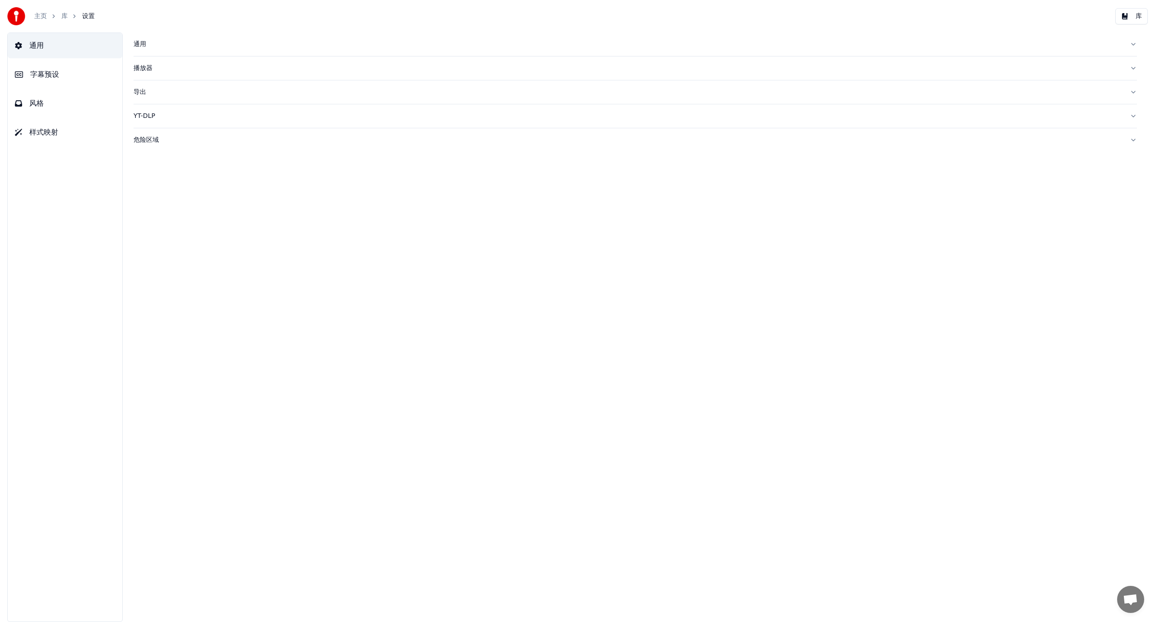
click at [145, 136] on div "危险区域" at bounding box center [628, 139] width 989 height 9
click at [493, 290] on div "重新索引库 重置设置 导出设置 导入设置 解析标题 分析库" at bounding box center [636, 222] width 1004 height 141
click at [1137, 18] on button "库" at bounding box center [1132, 16] width 32 height 16
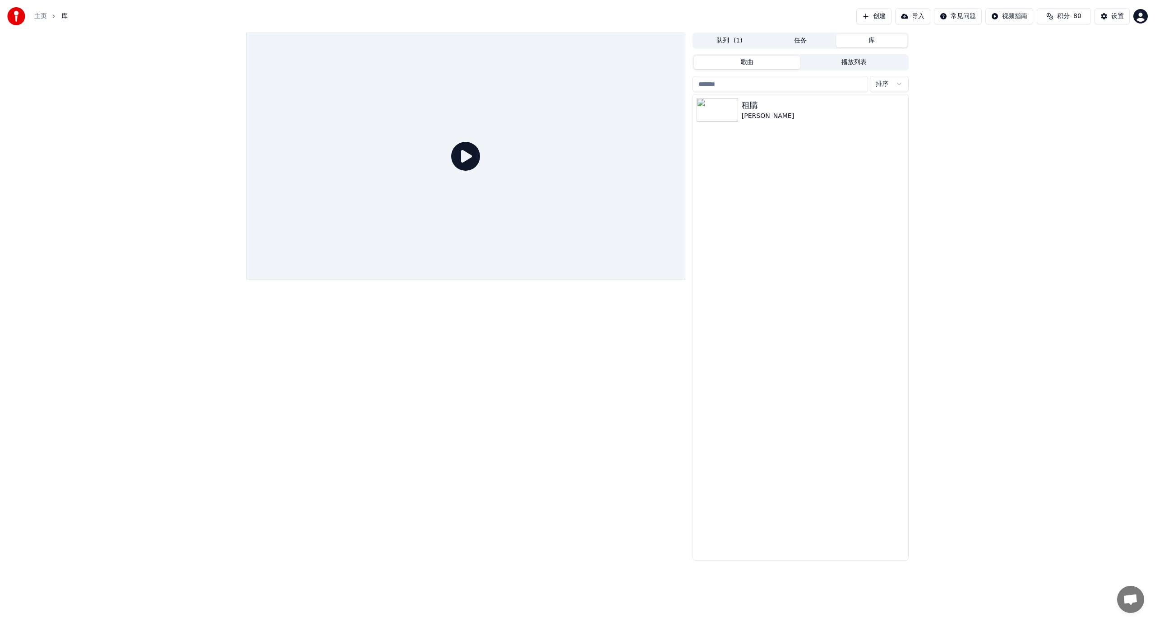
click at [1146, 11] on html "主页 库 创建 导入 常见问题 视频指南 积分 80 设置 队列 ( 1 ) 任务 库 歌曲 播放列表 排序 租購 薛之謙" at bounding box center [577, 311] width 1155 height 622
click at [1075, 54] on span "账单" at bounding box center [1073, 58] width 13 height 9
